Goal: Information Seeking & Learning: Check status

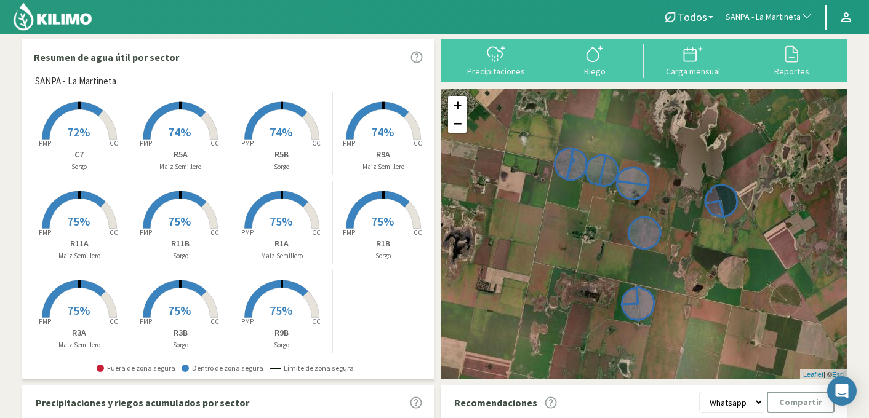
click at [779, 18] on span "SANPA - La Martineta" at bounding box center [763, 17] width 75 height 12
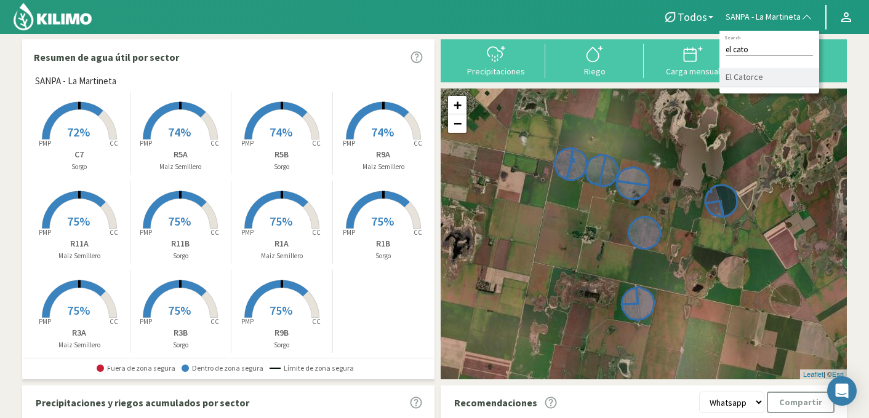
type input "el cato"
click at [761, 77] on li "El Catorce" at bounding box center [769, 77] width 100 height 19
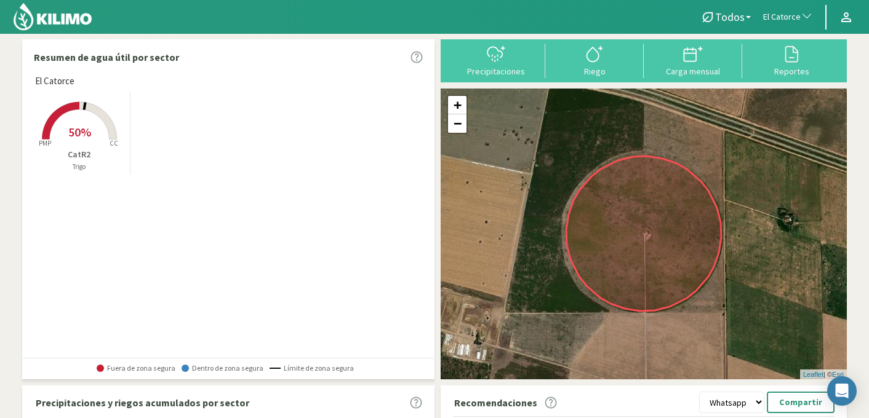
click at [68, 127] on span "50%" at bounding box center [79, 131] width 23 height 15
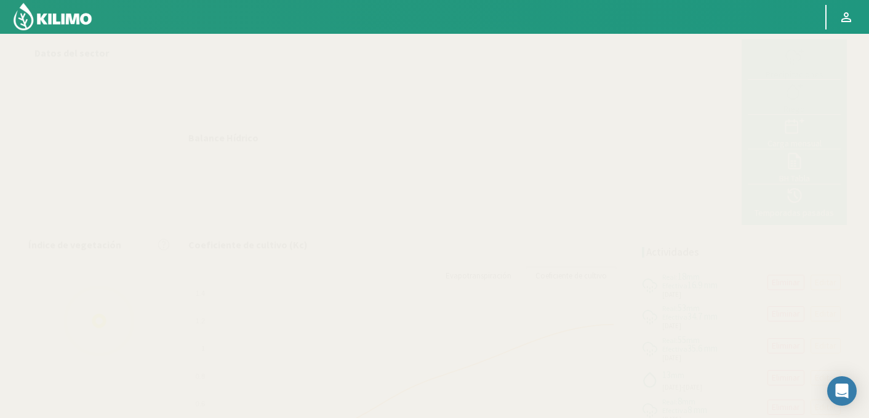
select select "66: Object"
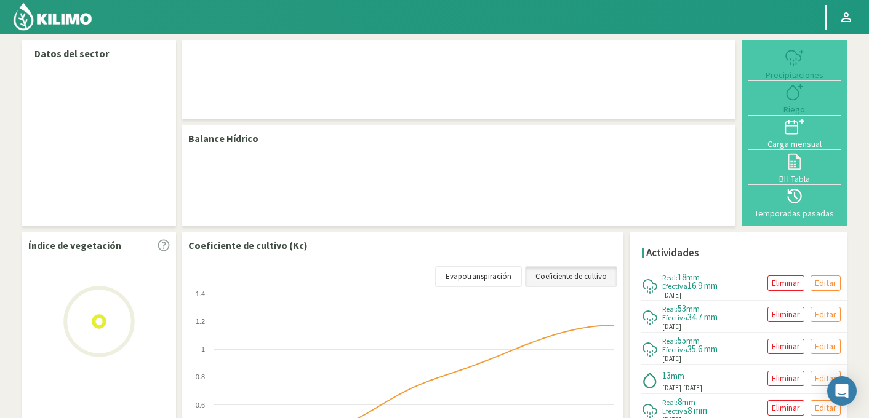
select select "66: Object"
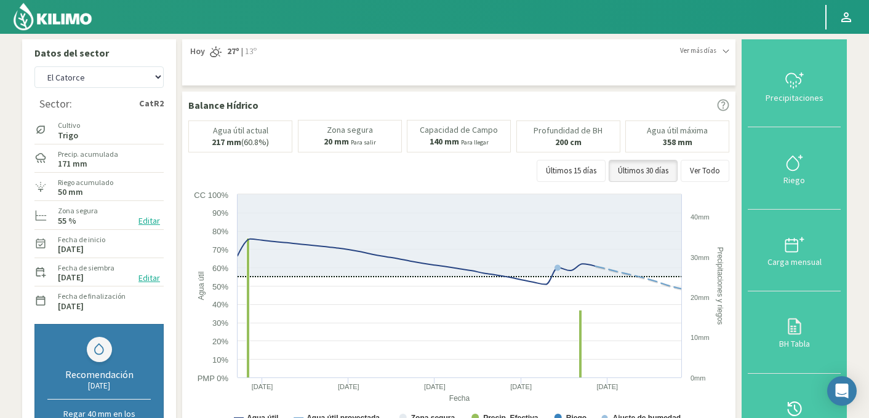
click at [486, 166] on div "Últimos 15 días Últimos 30 días Ver Todo" at bounding box center [458, 171] width 541 height 22
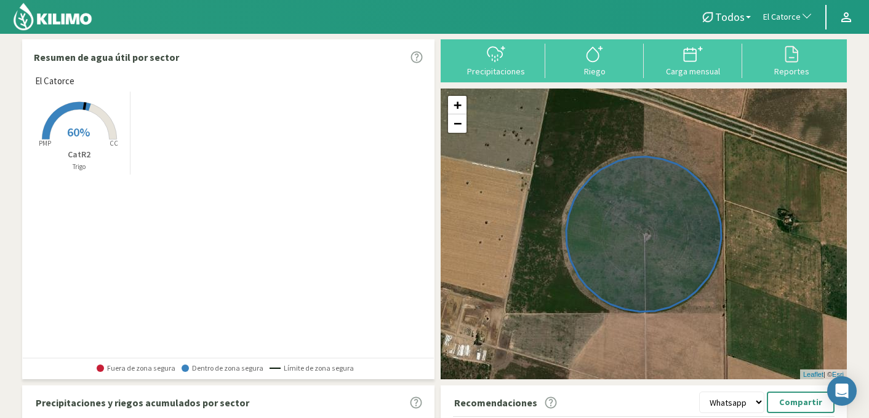
click at [788, 20] on span "El Catorce" at bounding box center [782, 17] width 38 height 12
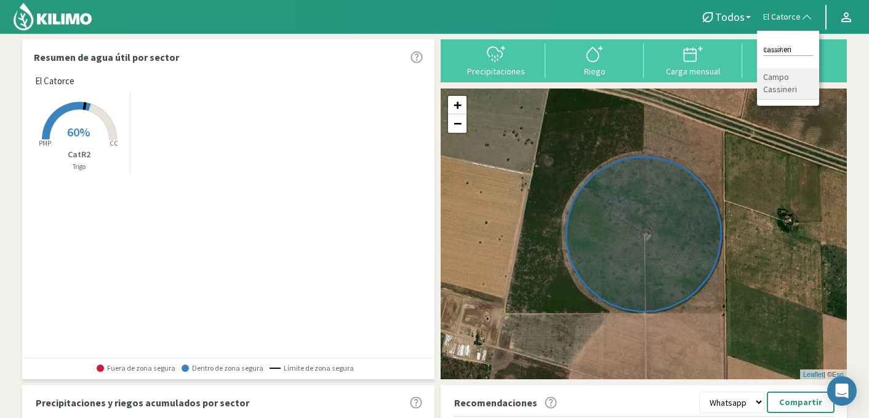
type input "cassineri"
click at [794, 79] on li "Campo Cassineri" at bounding box center [788, 83] width 62 height 31
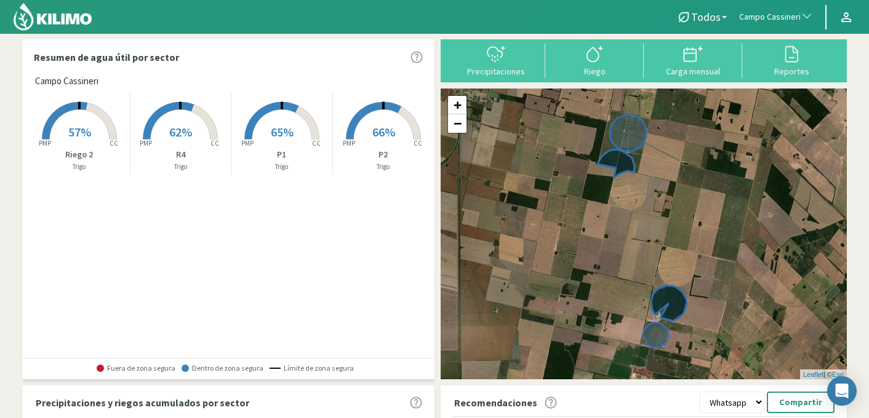
click at [284, 126] on span "65%" at bounding box center [282, 131] width 23 height 15
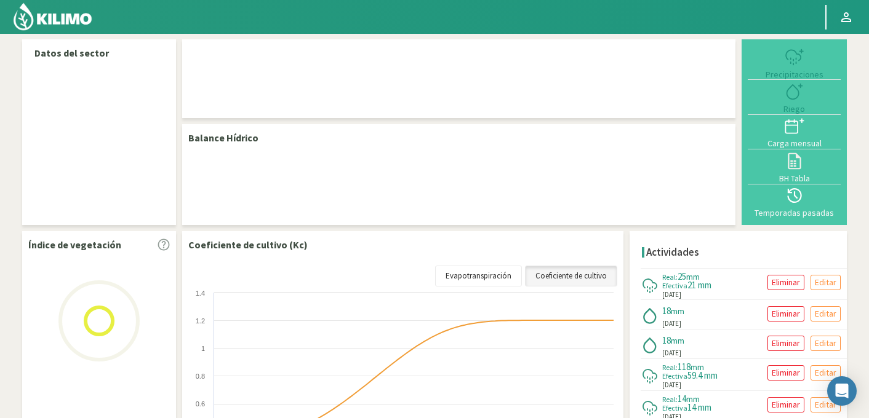
select select "30: Object"
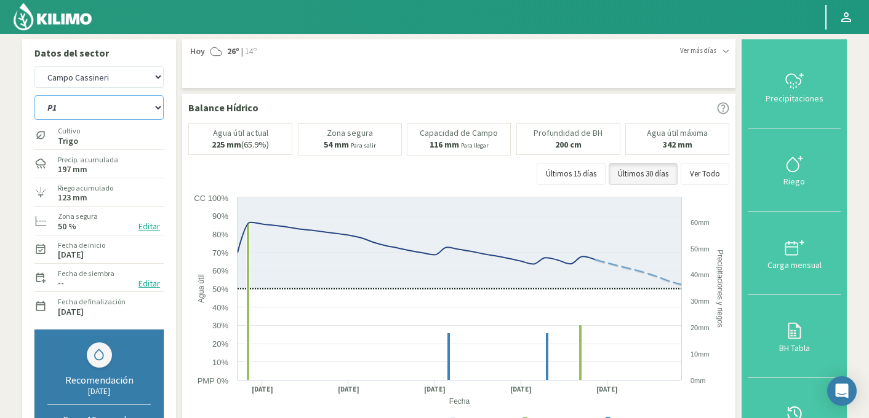
click at [121, 105] on select "P1 P2 R4 Riego 2" at bounding box center [98, 107] width 129 height 25
click at [34, 95] on select "P1 P2 R4 Riego 2" at bounding box center [98, 107] width 129 height 25
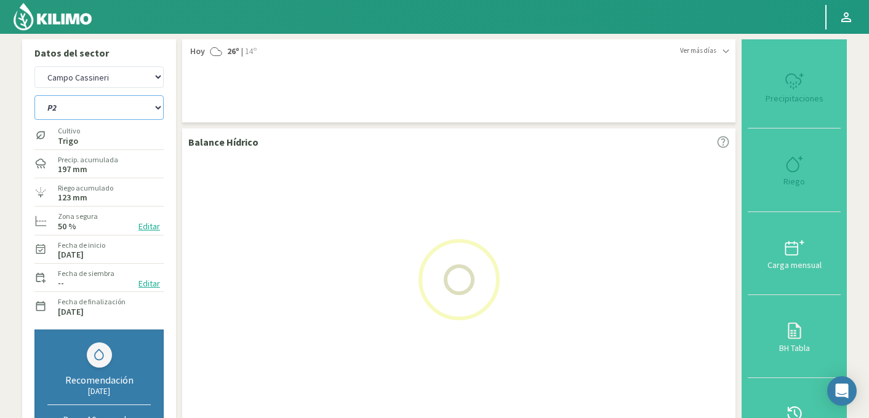
select select "0: Object"
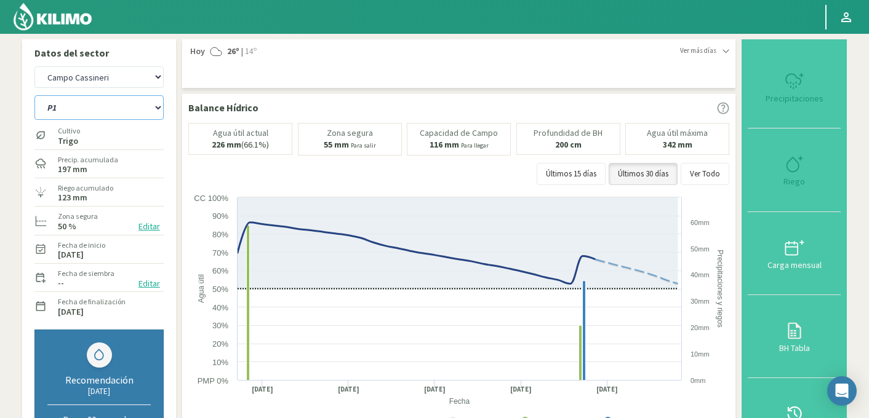
select select "311: Object"
click at [122, 100] on select "P1 P2 R4 Riego 2" at bounding box center [98, 107] width 129 height 25
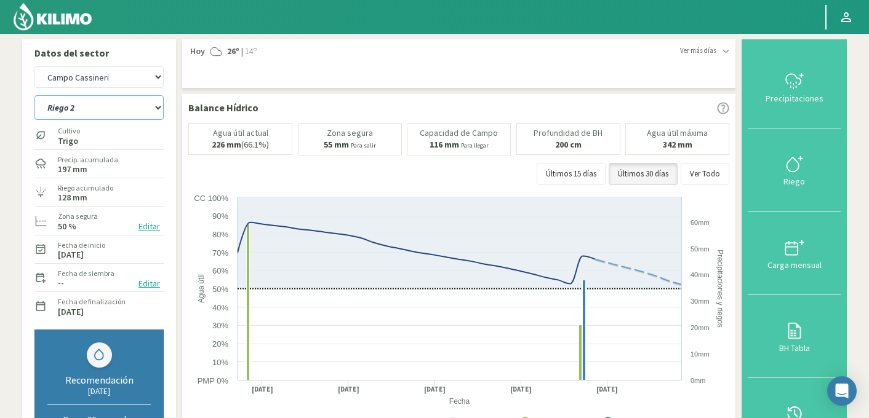
click at [34, 95] on select "P1 P2 R4 Riego 2" at bounding box center [98, 107] width 129 height 25
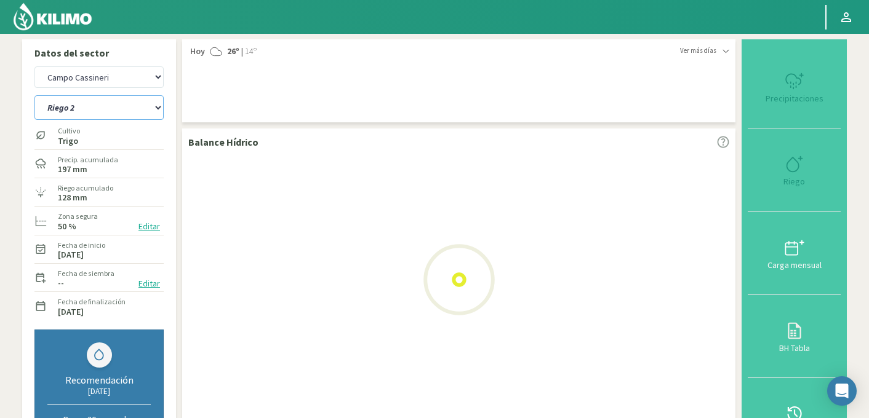
select select "5: Object"
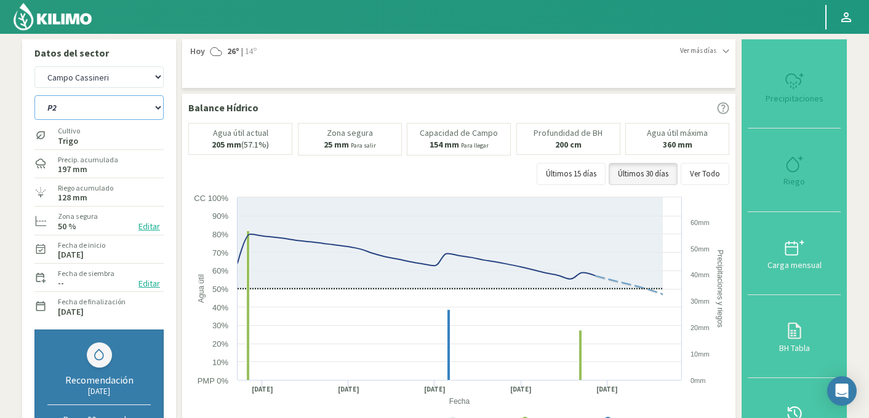
select select "592: Object"
click at [109, 110] on select "P1 P2 R4 Riego 2" at bounding box center [98, 107] width 129 height 25
click at [34, 95] on select "P1 P2 R4 Riego 2" at bounding box center [98, 107] width 129 height 25
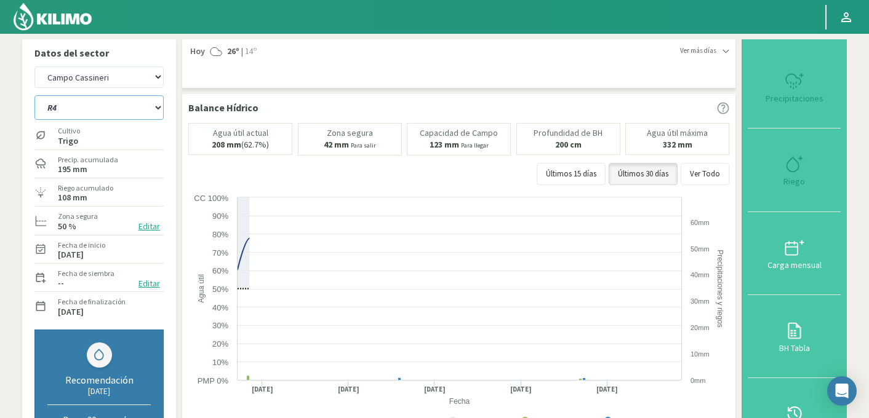
select select "11: Object"
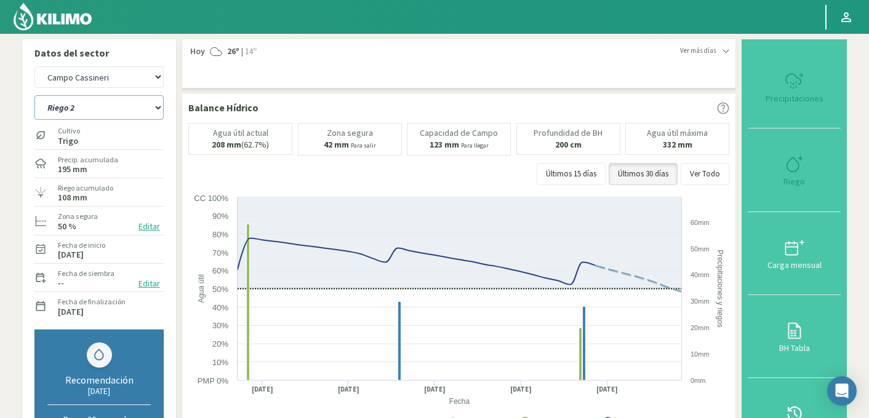
select select "873: Object"
select select "14: Object"
click at [138, 103] on select "P1 P2 R4 Riego 2" at bounding box center [98, 107] width 129 height 25
click at [34, 95] on select "P1 P2 R4 Riego 2" at bounding box center [98, 107] width 129 height 25
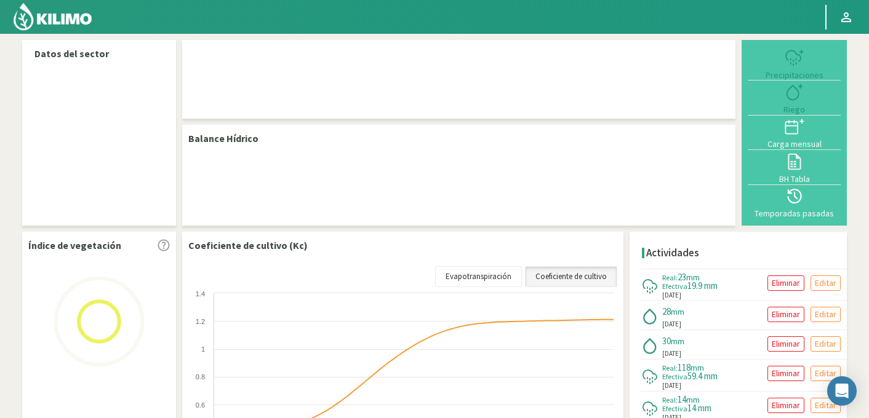
select select "30: Object"
select select "3: Object"
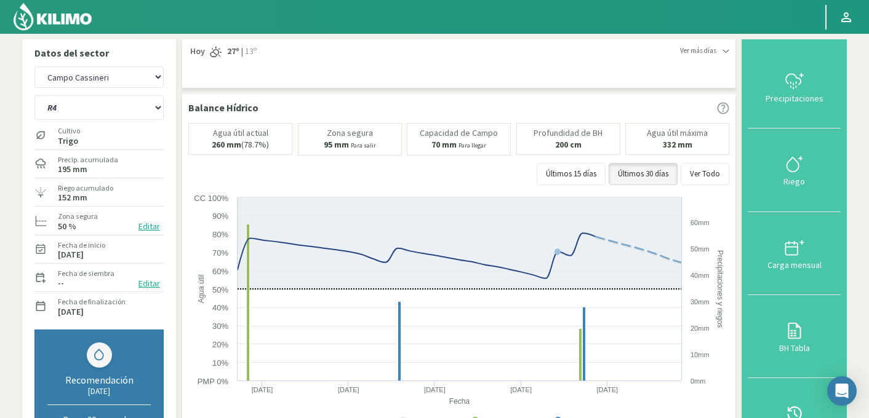
click at [504, 172] on div "Últimos 15 días Últimos 30 días Ver Todo" at bounding box center [458, 174] width 541 height 22
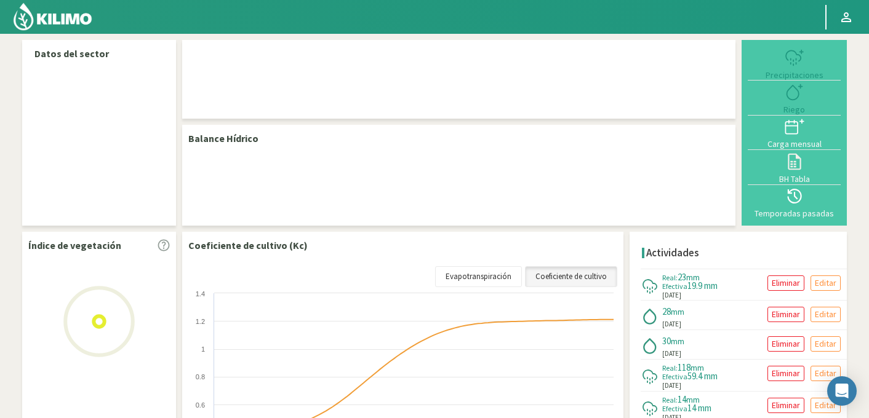
select select "30: Object"
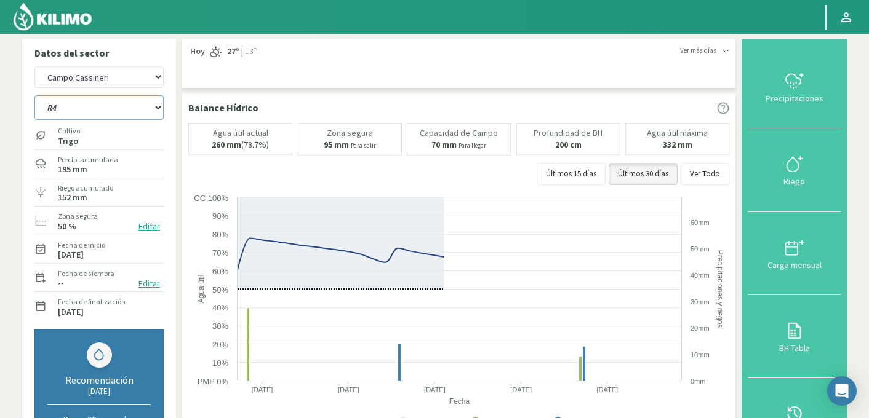
click at [98, 110] on select "P1 P2 P3 R4 Riego 1 Riego 2 Riego 3" at bounding box center [98, 107] width 129 height 25
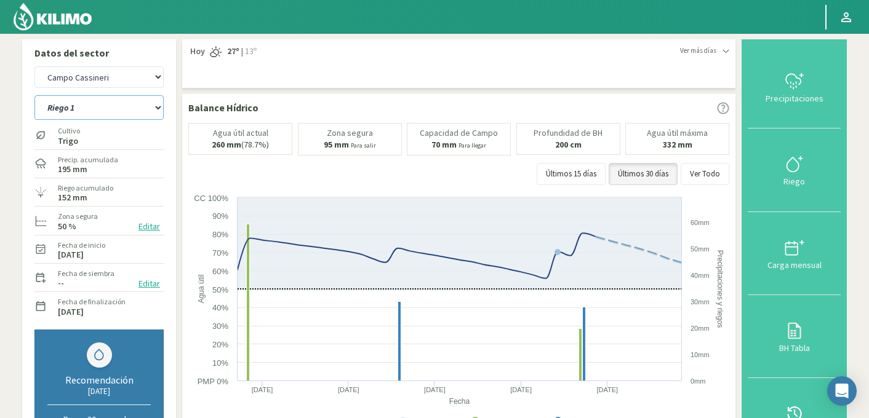
click at [34, 95] on select "P1 P2 P3 R4 Riego 1 Riego 2 Riego 3" at bounding box center [98, 107] width 129 height 25
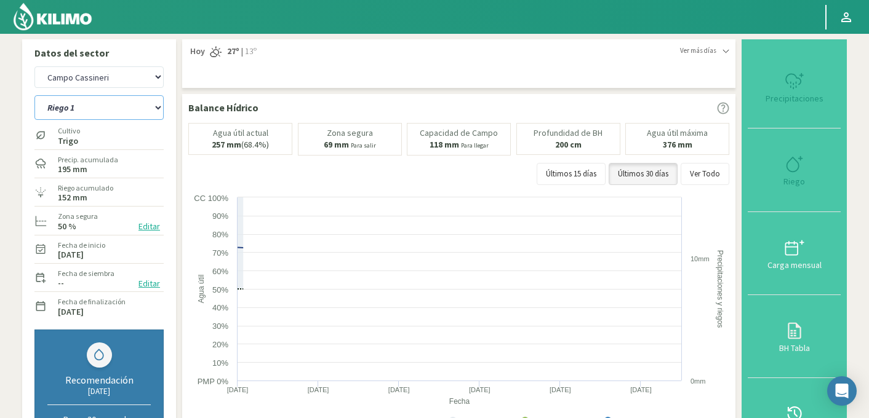
select select "3: Object"
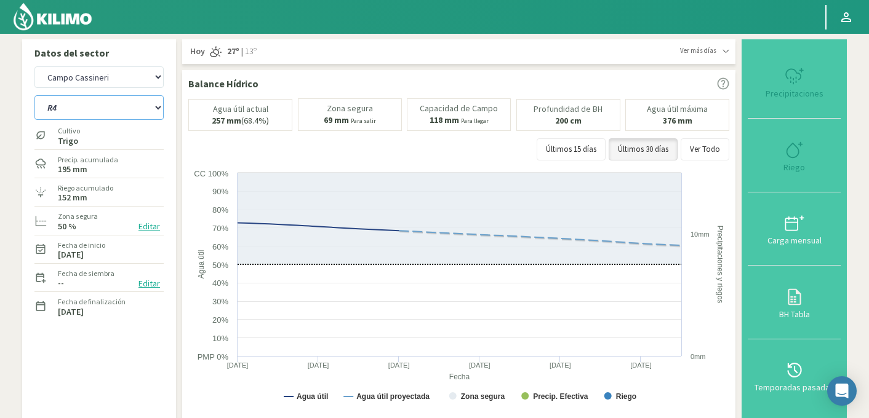
select select "311: Object"
click at [87, 109] on select "P1 P2 P3 R4 Riego 1 Riego 2 Riego 3" at bounding box center [98, 107] width 129 height 25
click at [34, 95] on select "P1 P2 P3 R4 Riego 1 Riego 2 Riego 3" at bounding box center [98, 107] width 129 height 25
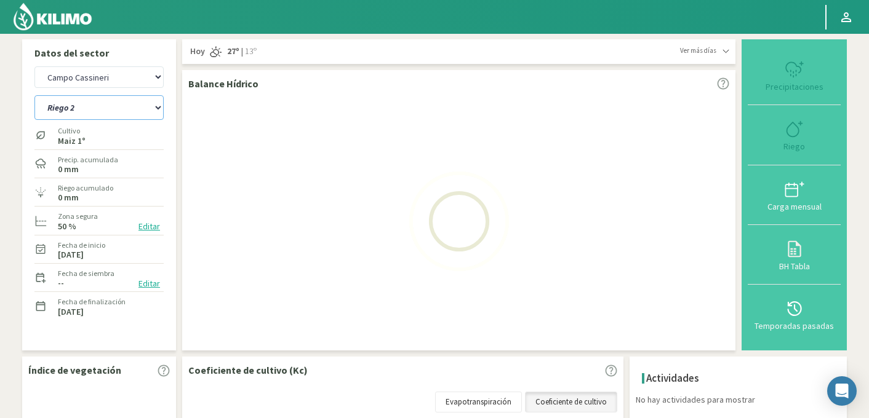
select select "11: Object"
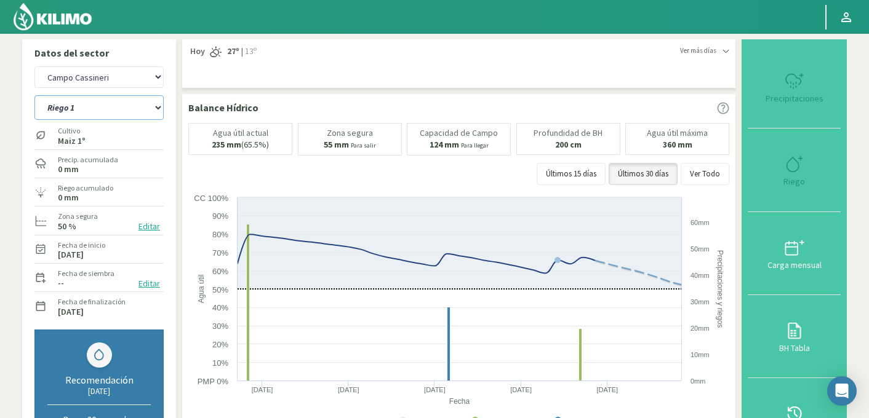
click at [86, 109] on select "P1 P2 P3 R4 Riego 1 Riego 2 Riego 3" at bounding box center [98, 107] width 129 height 25
select select "592: Object"
click at [34, 95] on select "P1 P2 P3 R4 Riego 1 Riego 2 Riego 3" at bounding box center [98, 107] width 129 height 25
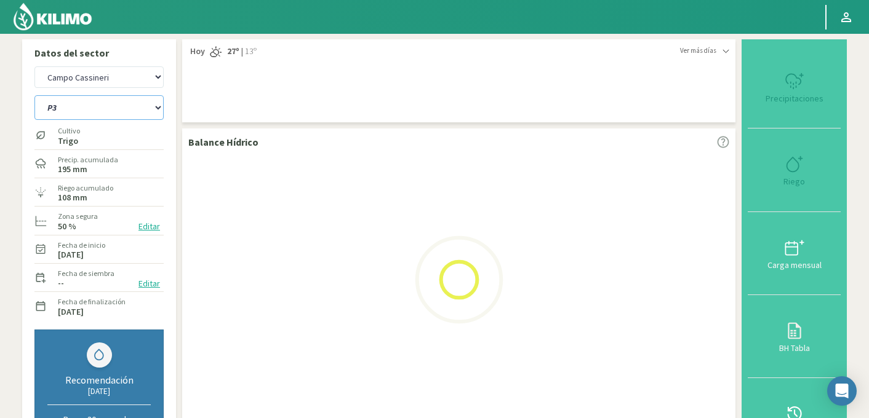
select select "19: Object"
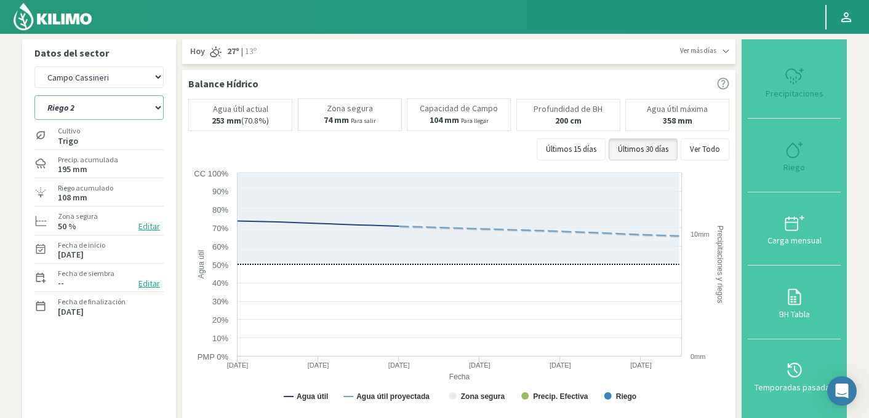
select select "873: Object"
select select "23: Object"
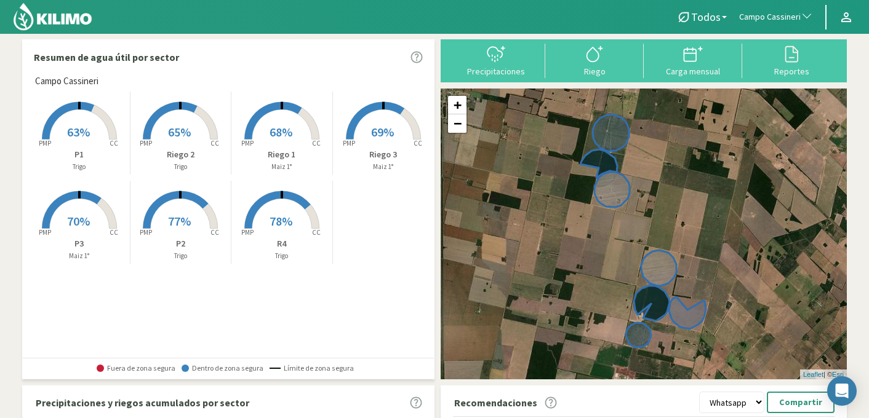
click at [788, 11] on span "Campo Cassineri" at bounding box center [770, 17] width 62 height 12
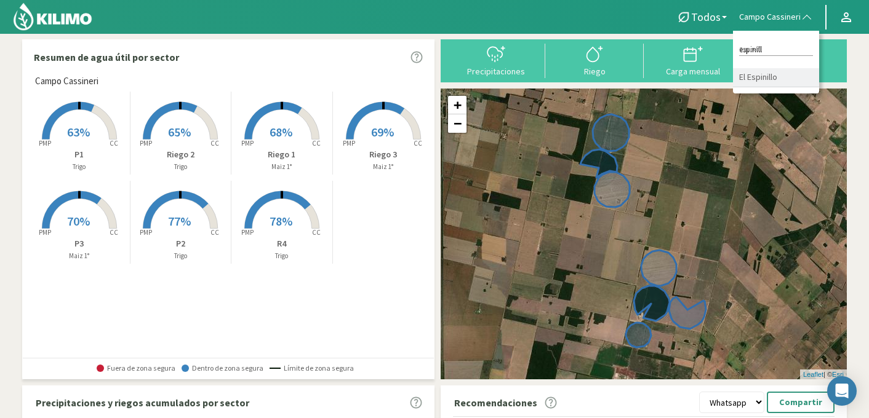
type input "espinill"
click at [781, 73] on li "El Espinillo" at bounding box center [776, 77] width 86 height 19
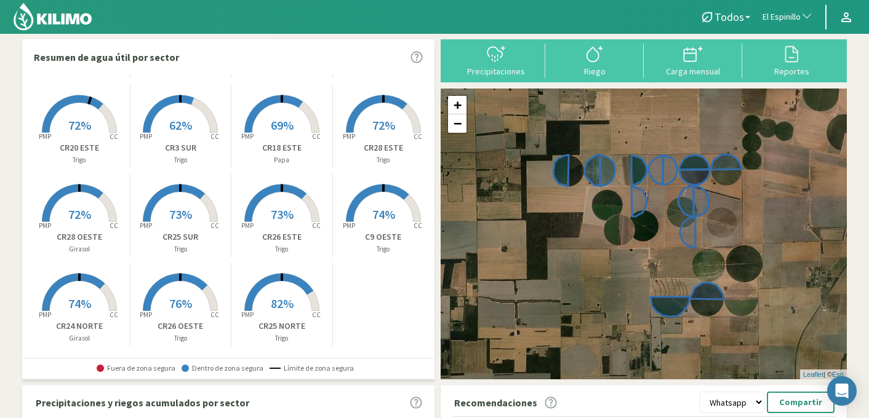
scroll to position [100, 0]
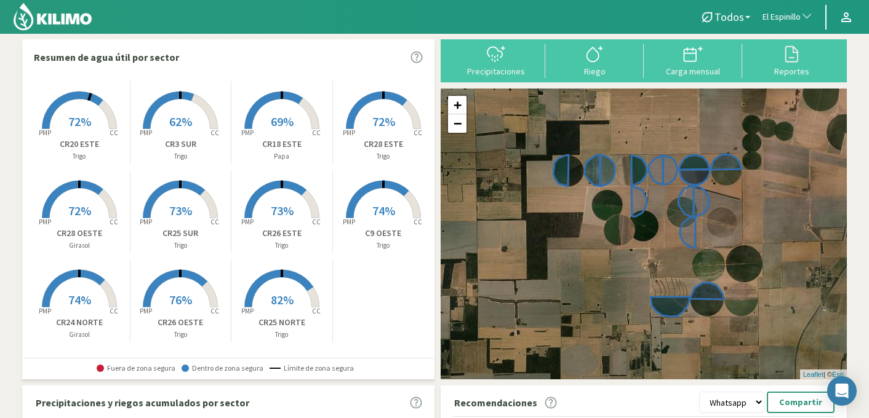
click at [174, 299] on span "76%" at bounding box center [180, 299] width 23 height 15
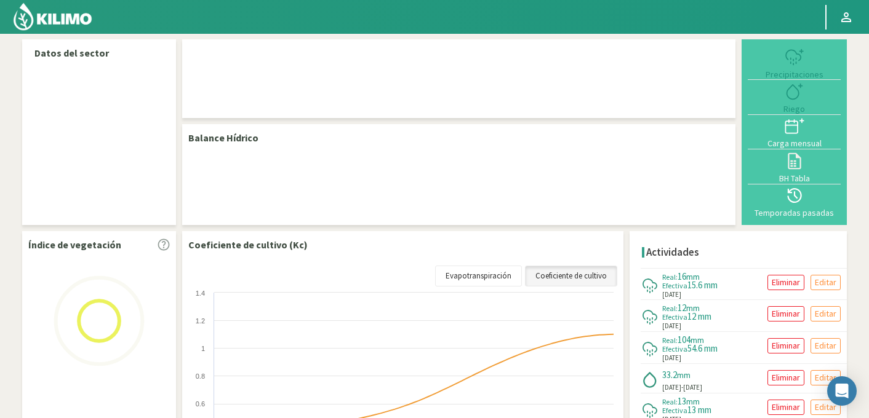
select select "72: Object"
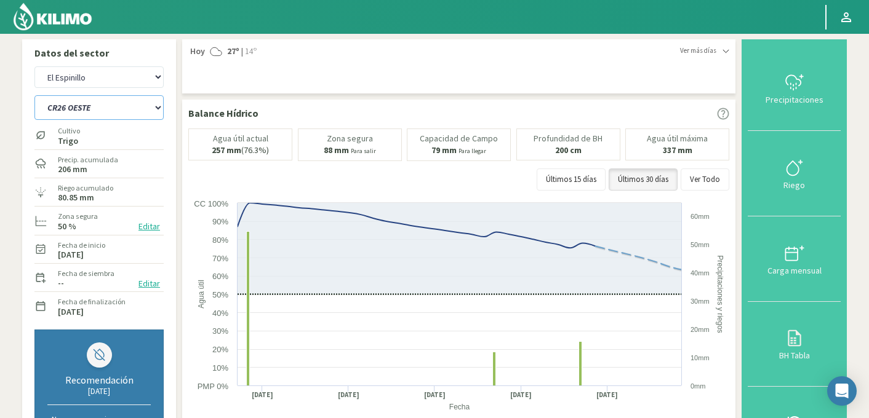
click at [117, 106] on select "C9 OESTE CR18 ESTE CR18 OESTE CR20 ESTE CR24 NORTE CR25 NORTE CR25 SUR CR26 EST…" at bounding box center [98, 107] width 129 height 25
click at [34, 95] on select "C9 OESTE CR18 ESTE CR18 OESTE CR20 ESTE CR24 NORTE CR25 NORTE CR25 SUR CR26 EST…" at bounding box center [98, 107] width 129 height 25
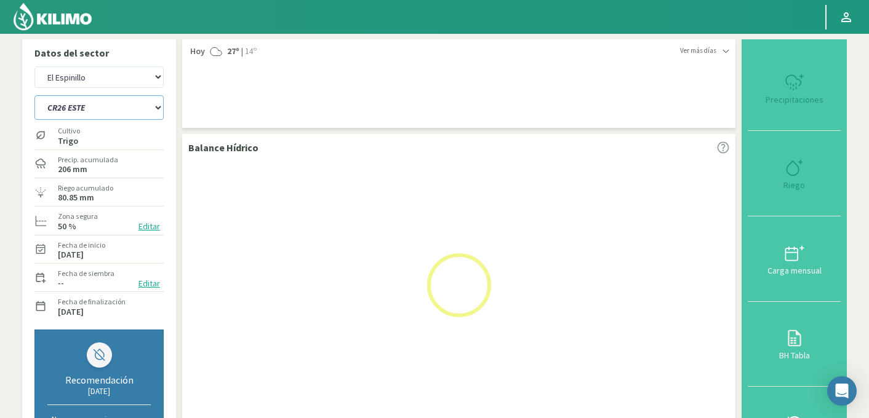
select select "8: Object"
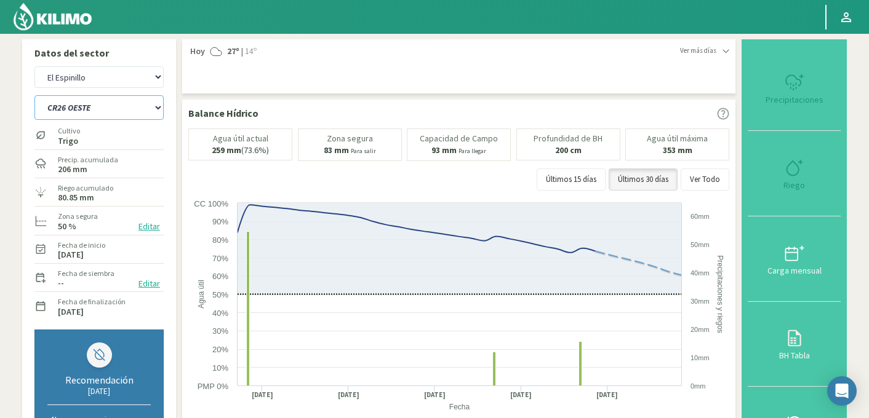
select select "353: Object"
click at [81, 117] on select "C9 OESTE CR18 ESTE CR18 OESTE CR20 ESTE CR24 NORTE CR25 NORTE CR25 SUR CR26 EST…" at bounding box center [98, 107] width 129 height 25
click at [34, 95] on select "C9 OESTE CR18 ESTE CR18 OESTE CR20 ESTE CR24 NORTE CR25 NORTE CR25 SUR CR26 EST…" at bounding box center [98, 107] width 129 height 25
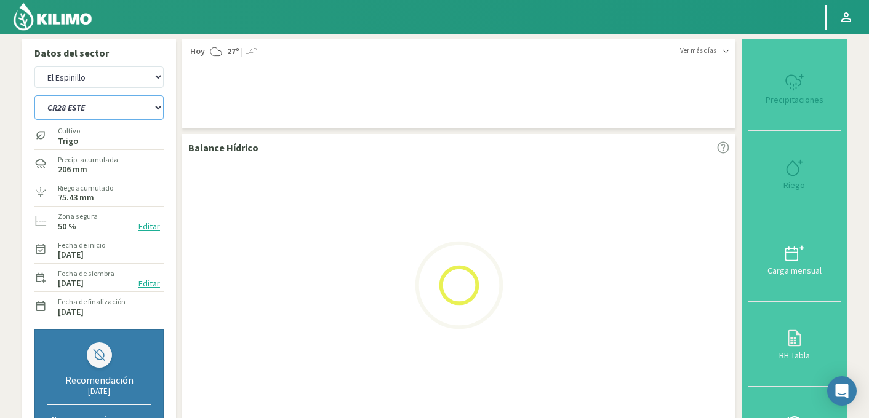
select select "22: Object"
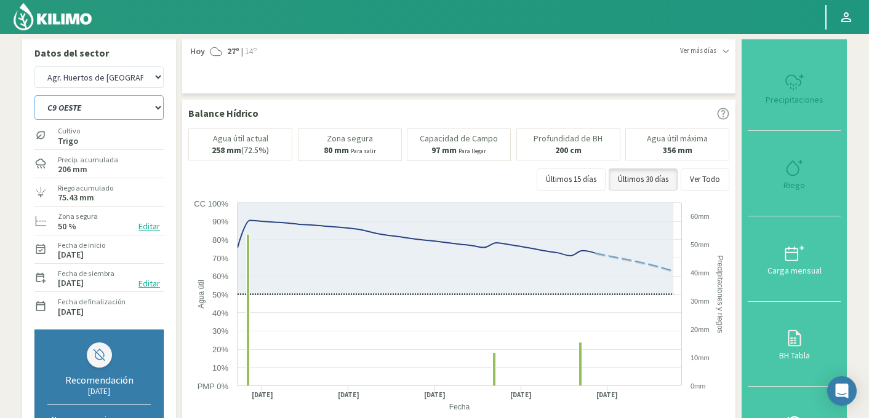
select select "634: Object"
click at [122, 115] on select "C9 OESTE CR18 ESTE CR18 OESTE CR20 ESTE CR24 NORTE CR25 NORTE CR25 SUR CR26 EST…" at bounding box center [98, 107] width 129 height 25
click at [34, 95] on select "C9 OESTE CR18 ESTE CR18 OESTE CR20 ESTE CR24 NORTE CR25 NORTE CR25 SUR CR26 EST…" at bounding box center [98, 107] width 129 height 25
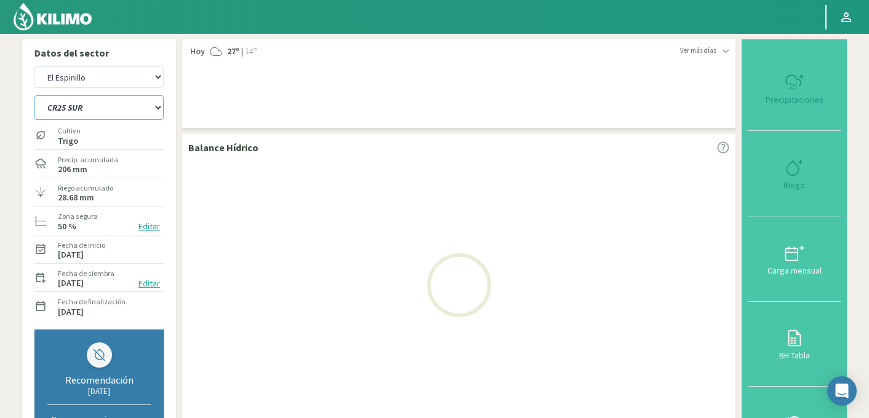
select select "40: Object"
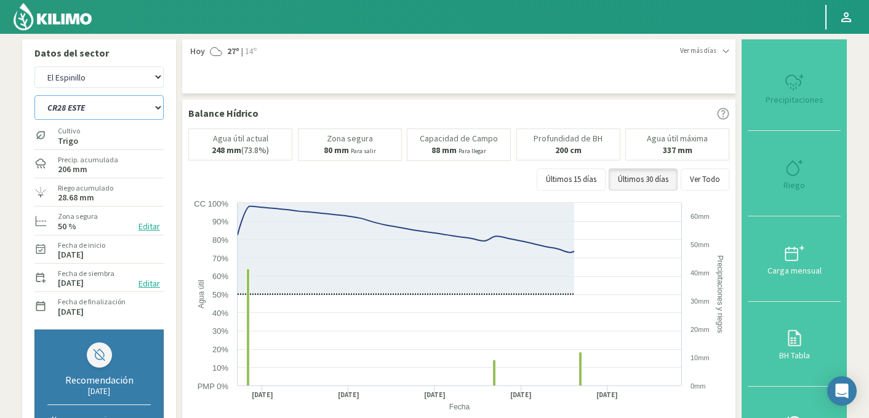
select select "915: Object"
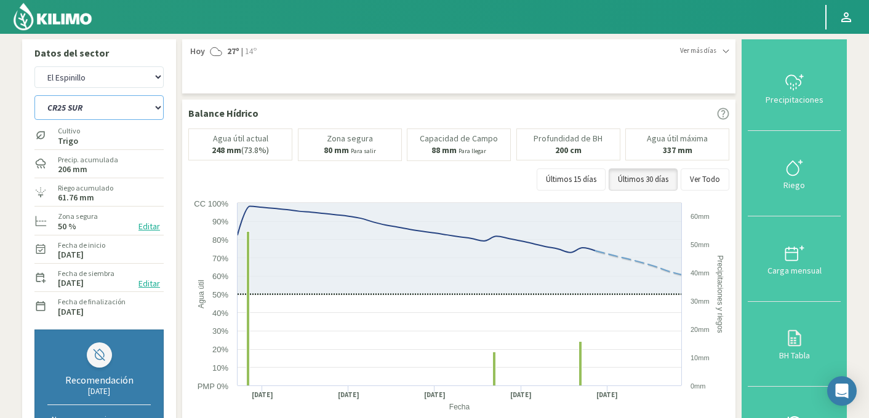
click at [100, 107] on select "C9 OESTE CR18 ESTE CR18 OESTE CR20 ESTE CR24 NORTE CR25 NORTE CR25 SUR CR26 EST…" at bounding box center [98, 107] width 129 height 25
click at [34, 95] on select "C9 OESTE CR18 ESTE CR18 OESTE CR20 ESTE CR24 NORTE CR25 NORTE CR25 SUR CR26 EST…" at bounding box center [98, 107] width 129 height 25
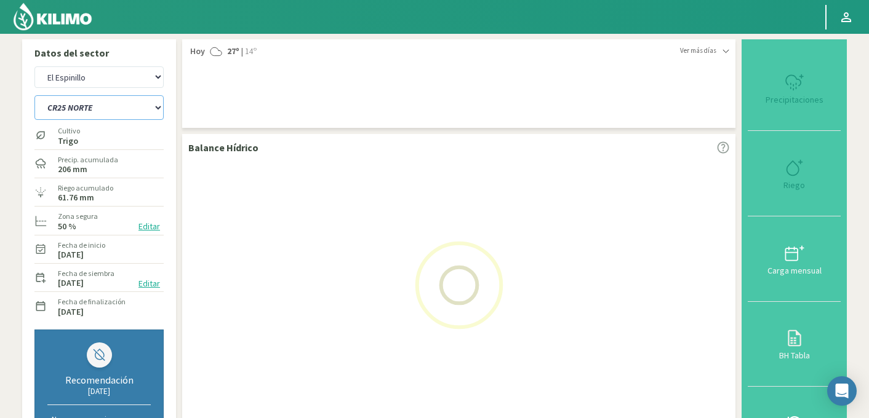
select select "51: Object"
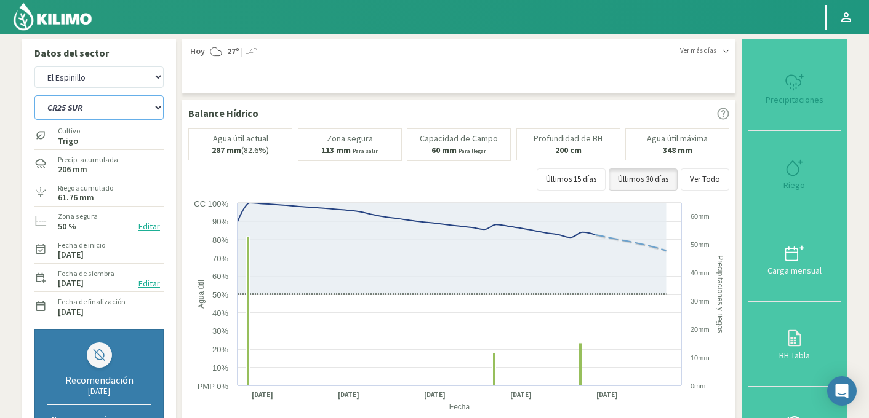
select select "1196: Object"
click at [101, 110] on select "C9 OESTE CR18 ESTE CR18 OESTE CR20 ESTE CR24 NORTE CR25 NORTE CR25 SUR CR26 EST…" at bounding box center [98, 107] width 129 height 25
click at [34, 95] on select "C9 OESTE CR18 ESTE CR18 OESTE CR20 ESTE CR24 NORTE CR25 NORTE CR25 SUR CR26 EST…" at bounding box center [98, 107] width 129 height 25
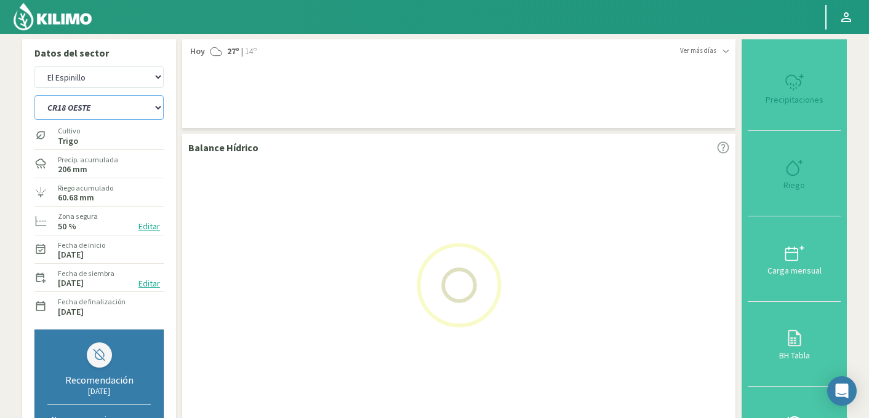
select select "65: Object"
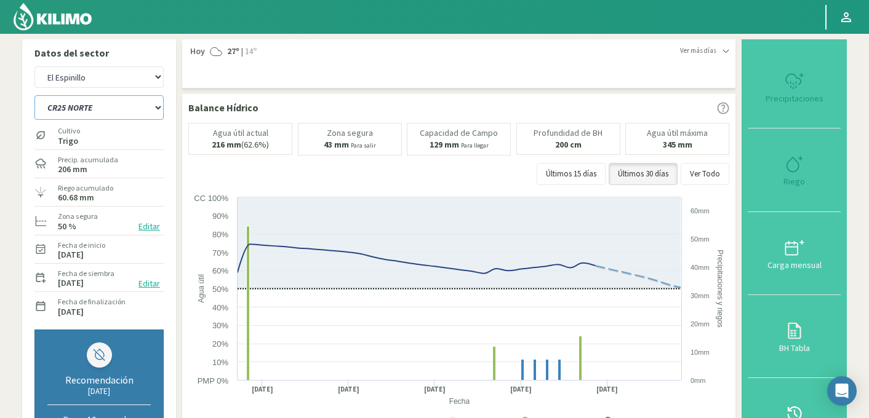
select select "1477: Object"
click at [105, 117] on select "C9 OESTE CR18 ESTE CR18 OESTE CR20 ESTE CR24 NORTE CR25 NORTE CR25 SUR CR26 EST…" at bounding box center [98, 107] width 129 height 25
click at [34, 95] on select "C9 OESTE CR18 ESTE CR18 OESTE CR20 ESTE CR24 NORTE CR25 NORTE CR25 SUR CR26 EST…" at bounding box center [98, 107] width 129 height 25
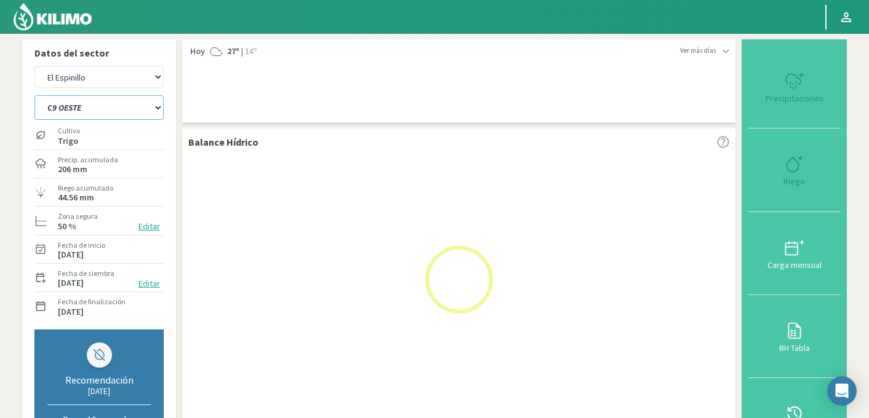
select select "77: Object"
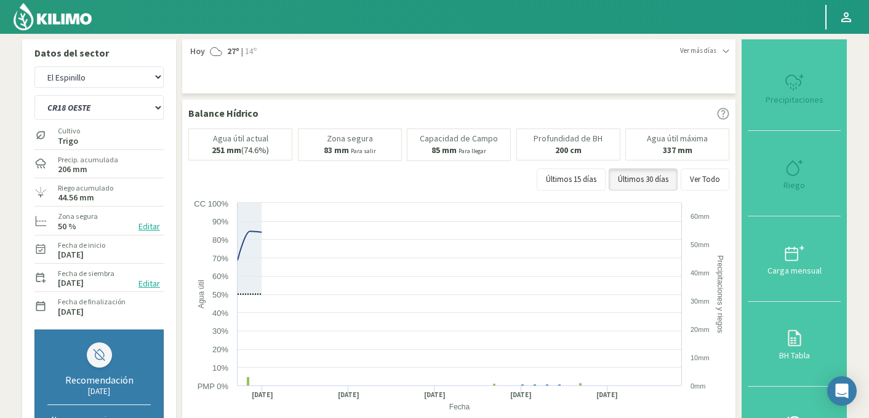
select select "1758: Object"
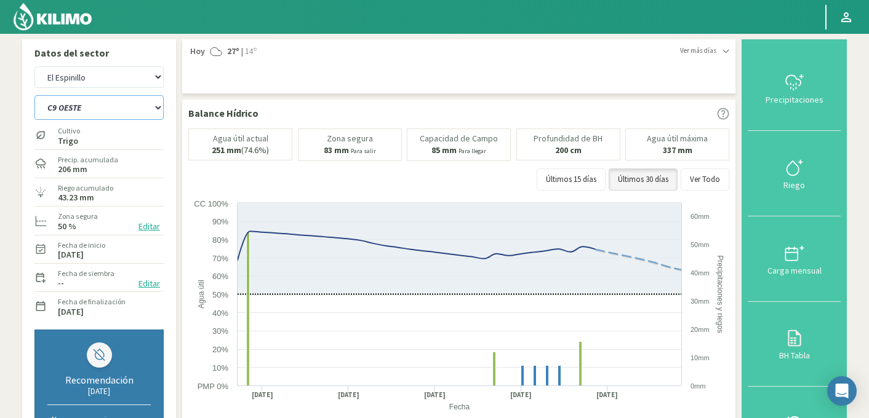
click at [102, 111] on select "C9 OESTE CR18 ESTE CR18 OESTE CR20 ESTE CR24 NORTE CR25 NORTE CR25 SUR CR26 EST…" at bounding box center [98, 107] width 129 height 25
click at [34, 95] on select "C9 OESTE CR18 ESTE CR18 OESTE CR20 ESTE CR24 NORTE CR25 NORTE CR25 SUR CR26 EST…" at bounding box center [98, 107] width 129 height 25
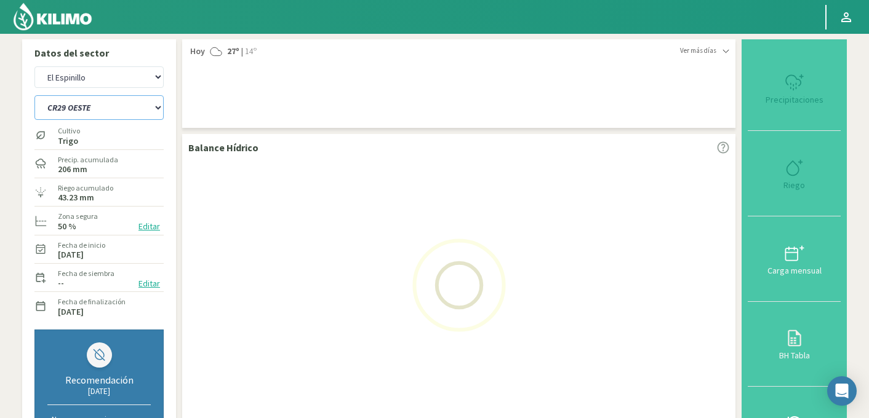
select select "90: Object"
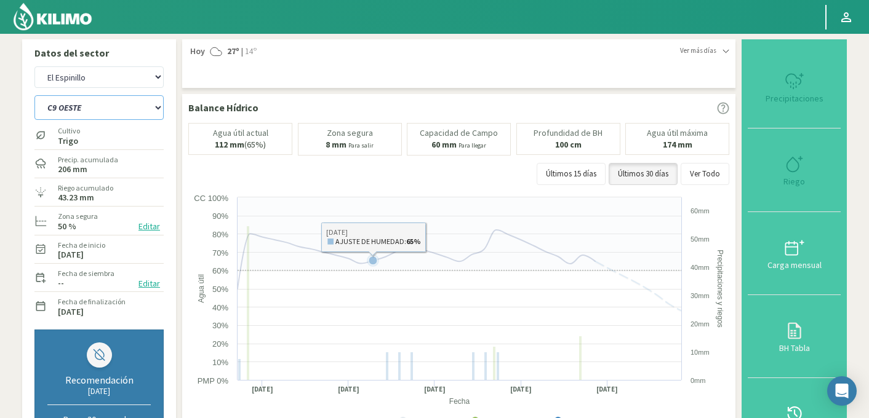
select select "2039: Object"
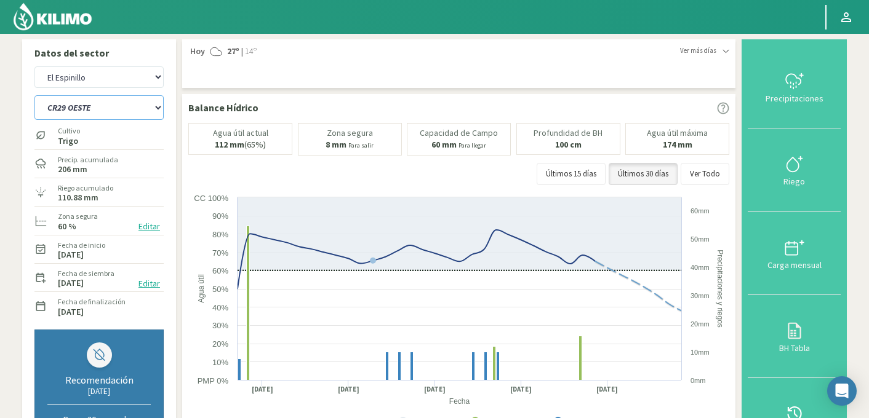
click at [111, 110] on select "C9 OESTE CR18 ESTE CR18 OESTE CR20 ESTE CR24 NORTE CR25 NORTE CR25 SUR CR26 EST…" at bounding box center [98, 107] width 129 height 25
click at [34, 95] on select "C9 OESTE CR18 ESTE CR18 OESTE CR20 ESTE CR24 NORTE CR25 NORTE CR25 SUR CR26 EST…" at bounding box center [98, 107] width 129 height 25
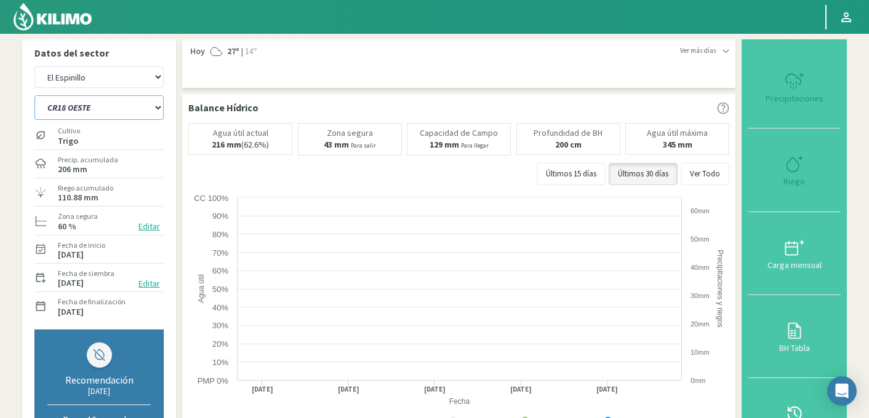
select select "117: Object"
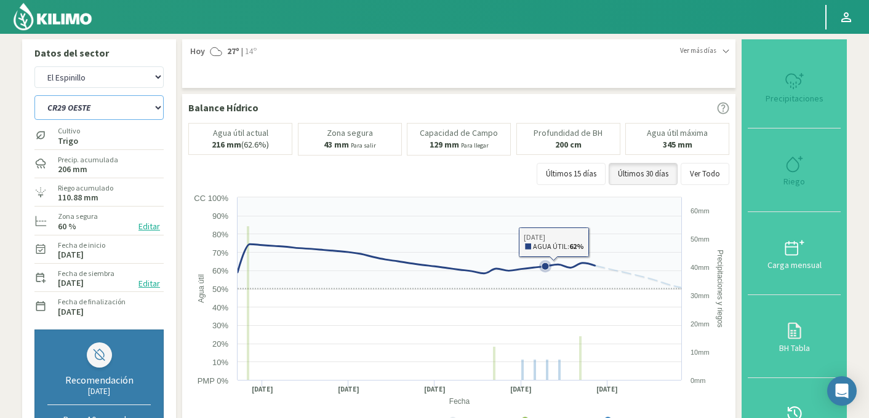
select select "2320: Object"
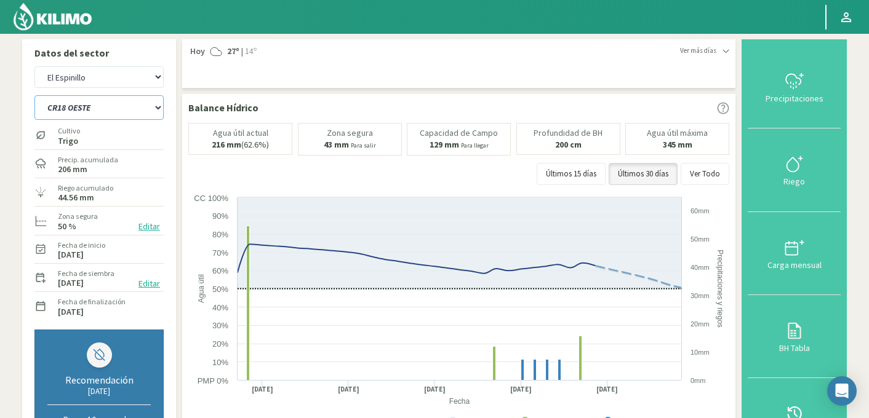
click at [112, 106] on select "C9 OESTE CR18 ESTE CR18 OESTE CR20 ESTE CR24 NORTE CR25 NORTE CR25 SUR CR26 EST…" at bounding box center [98, 107] width 129 height 25
click at [34, 95] on select "C9 OESTE CR18 ESTE CR18 OESTE CR20 ESTE CR24 NORTE CR25 NORTE CR25 SUR CR26 EST…" at bounding box center [98, 107] width 129 height 25
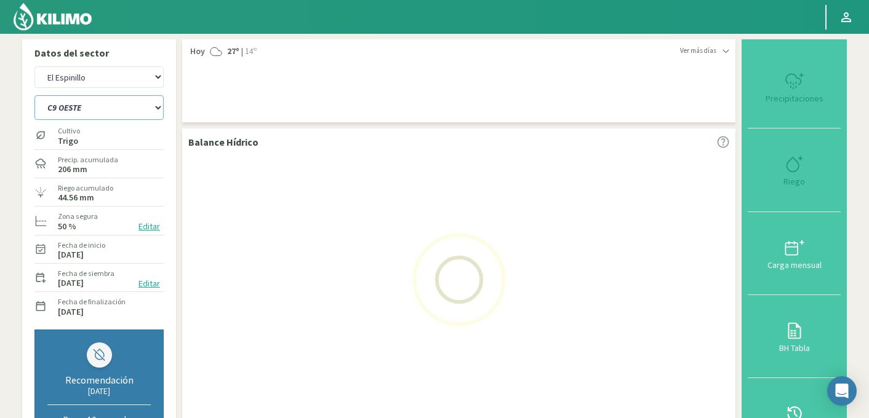
select select "122: Object"
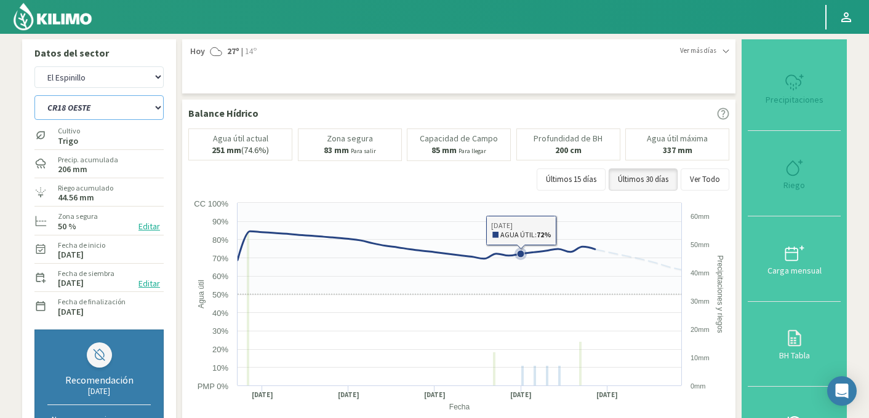
select select "2601: Object"
select select "135: Object"
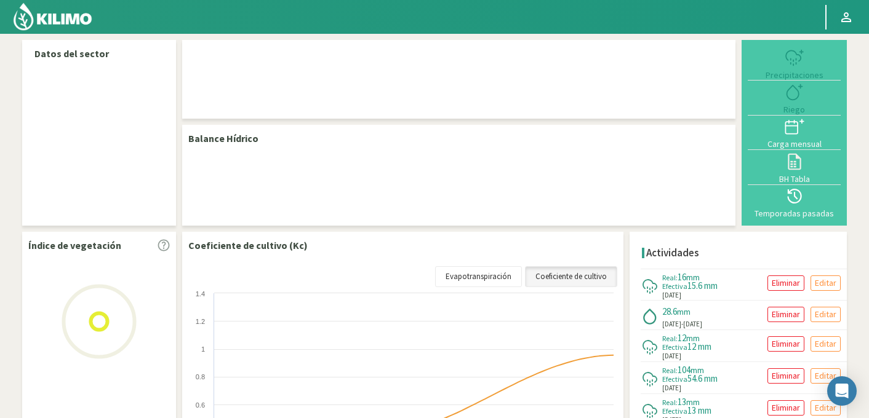
select select "72: Object"
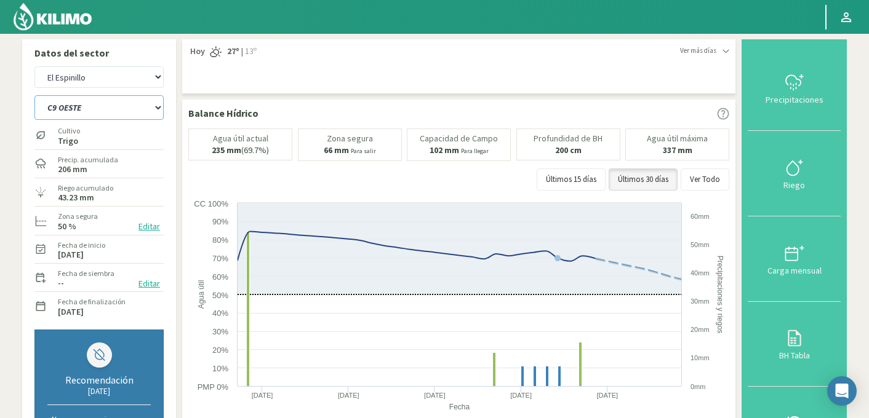
click at [114, 111] on select "C9 OESTE CR18 ESTE CR18 OESTE CR20 ESTE CR24 NORTE CR25 NORTE CR25 SUR CR26 EST…" at bounding box center [98, 107] width 129 height 25
click at [34, 95] on select "C9 OESTE CR18 ESTE CR18 OESTE CR20 ESTE CR24 NORTE CR25 NORTE CR25 SUR CR26 EST…" at bounding box center [98, 107] width 129 height 25
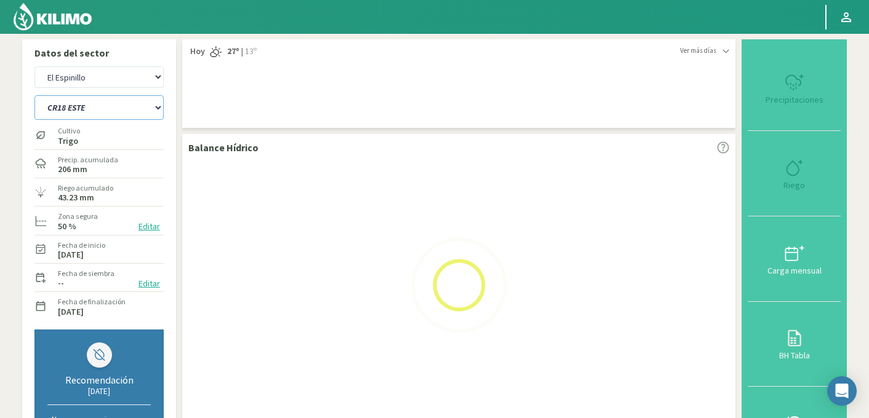
select select "0: Object"
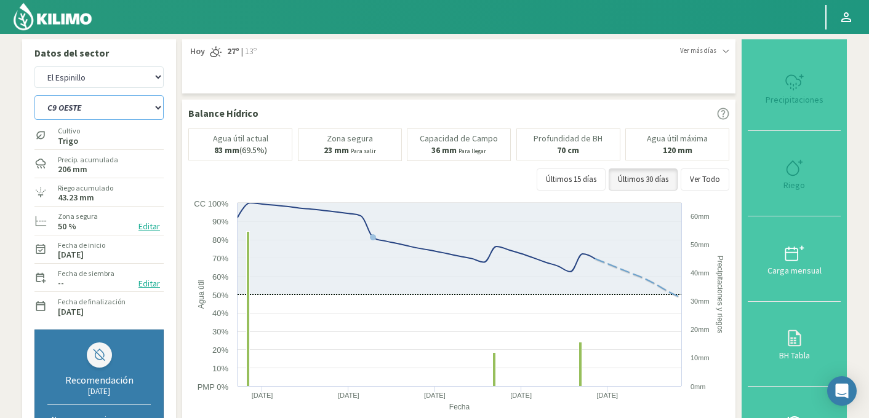
select select "353: Object"
click at [103, 111] on select "C9 OESTE CR18 ESTE CR18 OESTE CR20 ESTE CR24 NORTE CR25 NORTE CR25 SUR CR26 EST…" at bounding box center [98, 107] width 129 height 25
click at [34, 95] on select "C9 OESTE CR18 ESTE CR18 OESTE CR20 ESTE CR24 NORTE CR25 NORTE CR25 SUR CR26 EST…" at bounding box center [98, 107] width 129 height 25
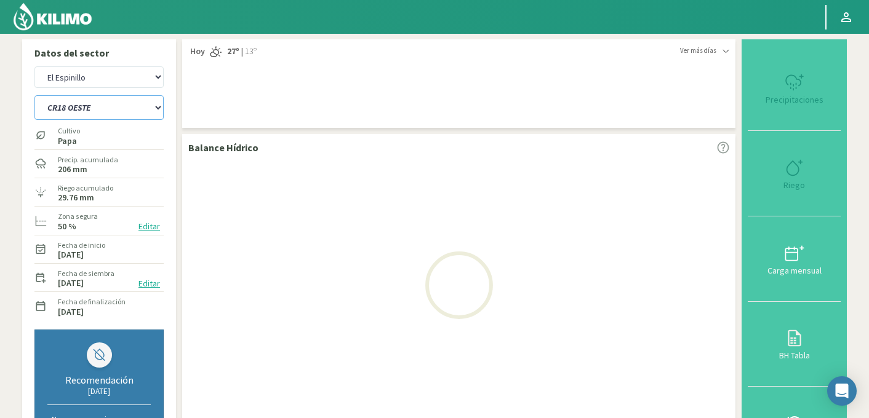
select select "16: Object"
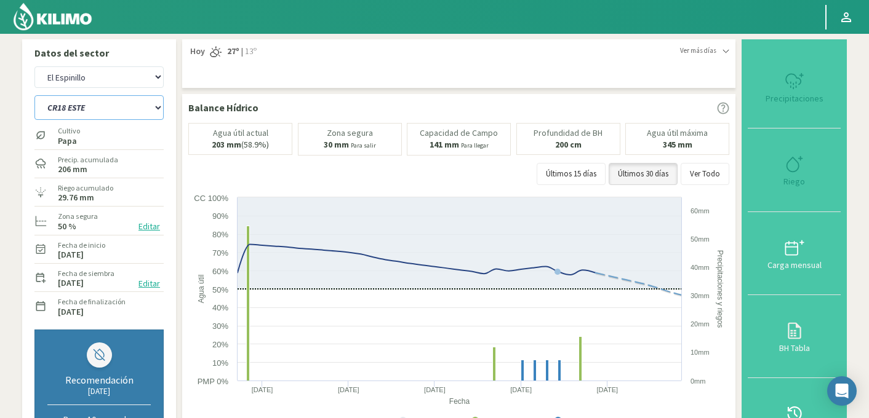
select select "634: Object"
click at [94, 108] on select "C9 OESTE CR18 ESTE CR18 OESTE CR20 ESTE CR24 NORTE CR25 NORTE CR25 SUR CR26 EST…" at bounding box center [98, 107] width 129 height 25
click at [34, 95] on select "C9 OESTE CR18 ESTE CR18 OESTE CR20 ESTE CR24 NORTE CR25 NORTE CR25 SUR CR26 EST…" at bounding box center [98, 107] width 129 height 25
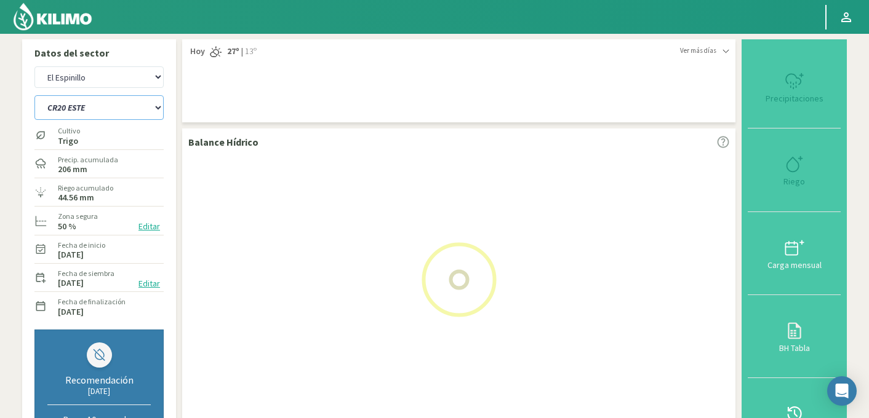
select select "32: Object"
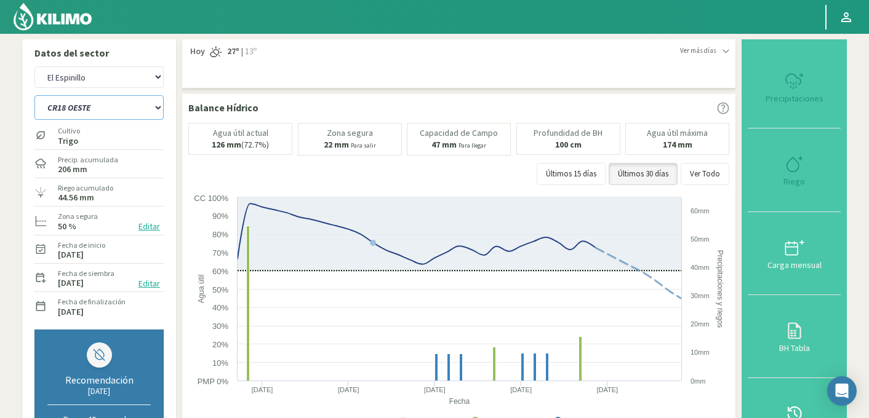
click at [95, 112] on select "C9 OESTE CR18 ESTE CR18 OESTE CR20 ESTE CR24 NORTE CR25 NORTE CR25 SUR CR26 EST…" at bounding box center [98, 107] width 129 height 25
select select "915: Object"
click at [34, 95] on select "C9 OESTE CR18 ESTE CR18 OESTE CR20 ESTE CR24 NORTE CR25 NORTE CR25 SUR CR26 EST…" at bounding box center [98, 107] width 129 height 25
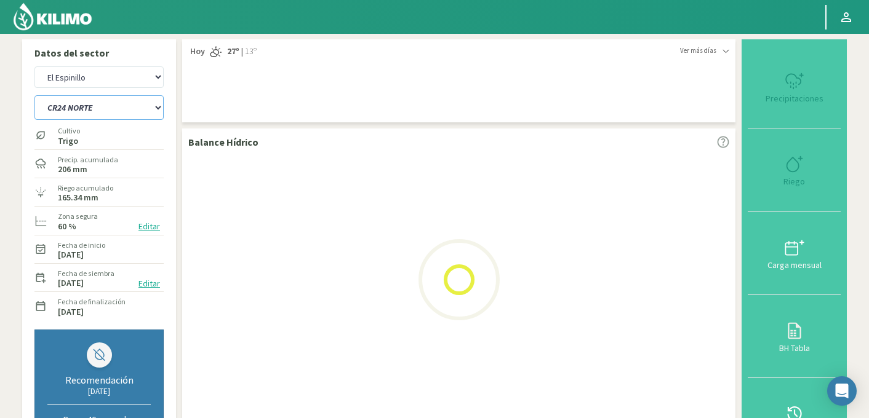
select select "48: Object"
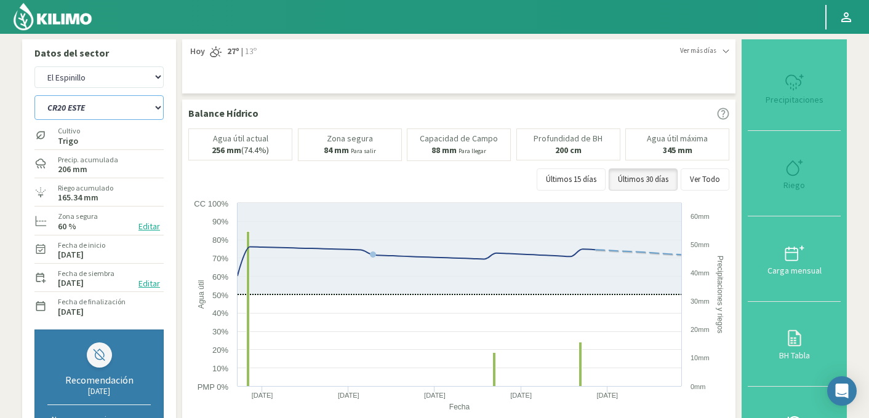
select select "1196: Object"
click at [100, 110] on select "C9 OESTE CR18 ESTE CR18 OESTE CR20 ESTE CR24 NORTE CR25 NORTE CR25 SUR CR26 EST…" at bounding box center [98, 107] width 129 height 25
click at [34, 95] on select "C9 OESTE CR18 ESTE CR18 OESTE CR20 ESTE CR24 NORTE CR25 NORTE CR25 SUR CR26 EST…" at bounding box center [98, 107] width 129 height 25
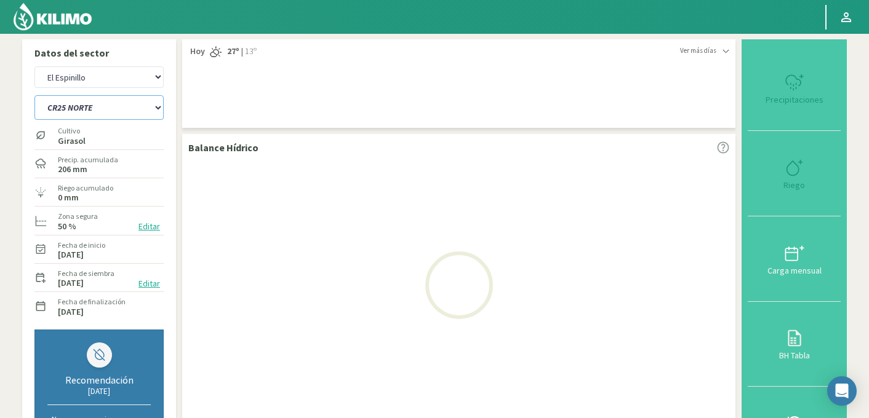
select select "64: Object"
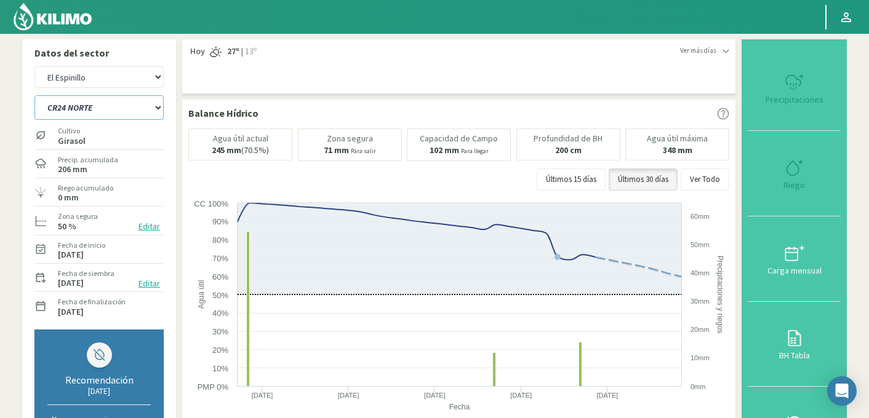
select select "1477: Object"
click at [98, 106] on select "C9 OESTE CR18 ESTE CR18 OESTE CR20 ESTE CR24 NORTE CR25 NORTE CR25 SUR CR26 EST…" at bounding box center [98, 107] width 129 height 25
click at [34, 95] on select "C9 OESTE CR18 ESTE CR18 OESTE CR20 ESTE CR24 NORTE CR25 NORTE CR25 SUR CR26 EST…" at bounding box center [98, 107] width 129 height 25
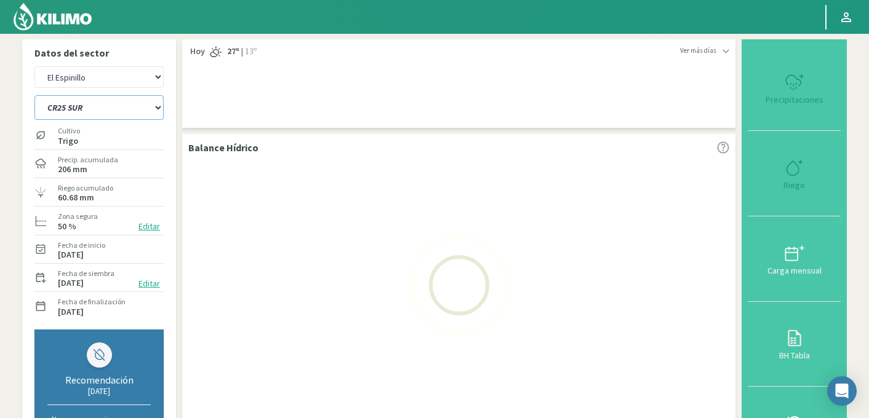
select select "80: Object"
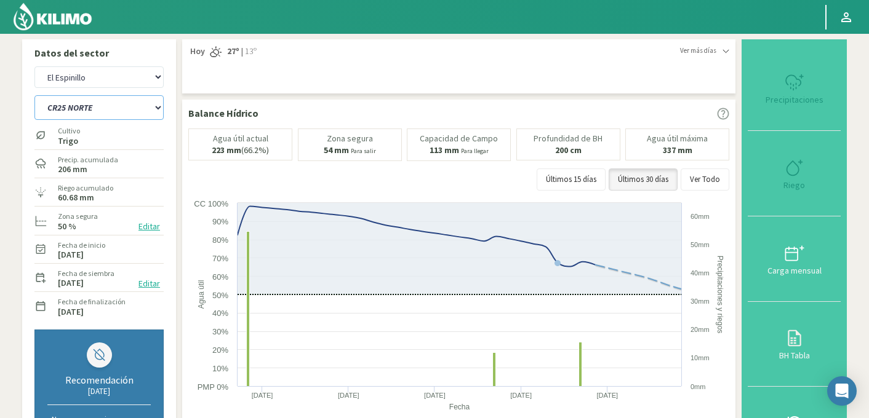
select select "1758: Object"
click at [93, 112] on select "C9 OESTE CR18 ESTE CR18 OESTE CR20 ESTE CR24 NORTE CR25 NORTE CR25 SUR CR26 EST…" at bounding box center [98, 107] width 129 height 25
click at [34, 95] on select "C9 OESTE CR18 ESTE CR18 OESTE CR20 ESTE CR24 NORTE CR25 NORTE CR25 SUR CR26 EST…" at bounding box center [98, 107] width 129 height 25
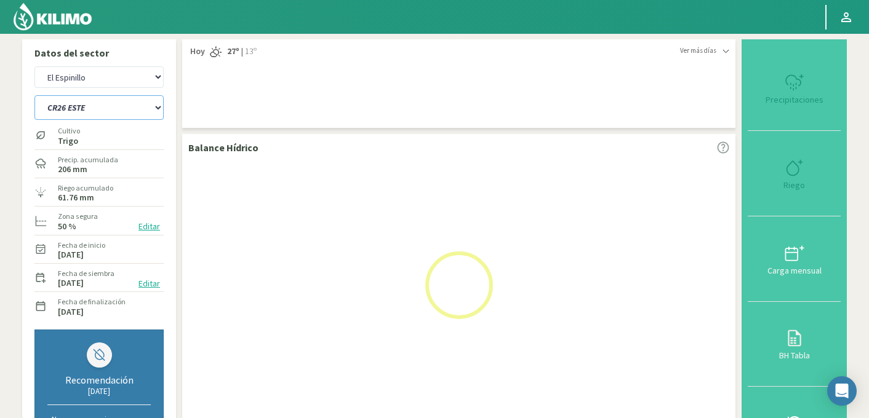
select select "96: Object"
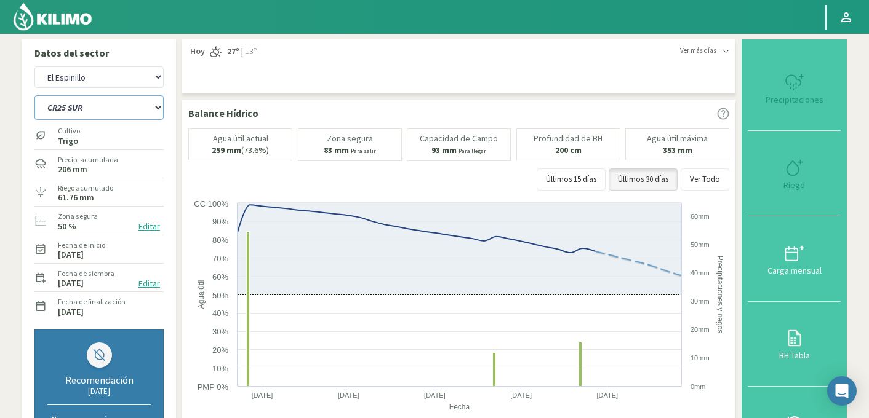
select select "2039: Object"
click at [89, 111] on select "C9 OESTE CR18 ESTE CR18 OESTE CR20 ESTE CR24 NORTE CR25 NORTE CR25 SUR CR26 EST…" at bounding box center [98, 107] width 129 height 25
click at [34, 95] on select "C9 OESTE CR18 ESTE CR18 OESTE CR20 ESTE CR24 NORTE CR25 NORTE CR25 SUR CR26 EST…" at bounding box center [98, 107] width 129 height 25
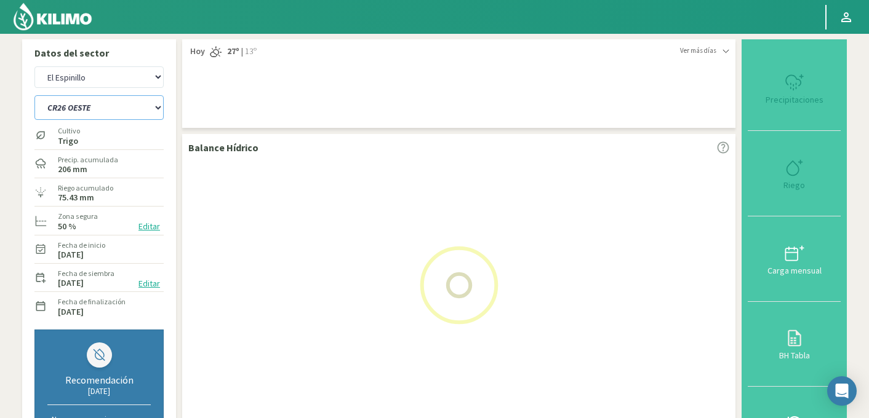
select select "112: Object"
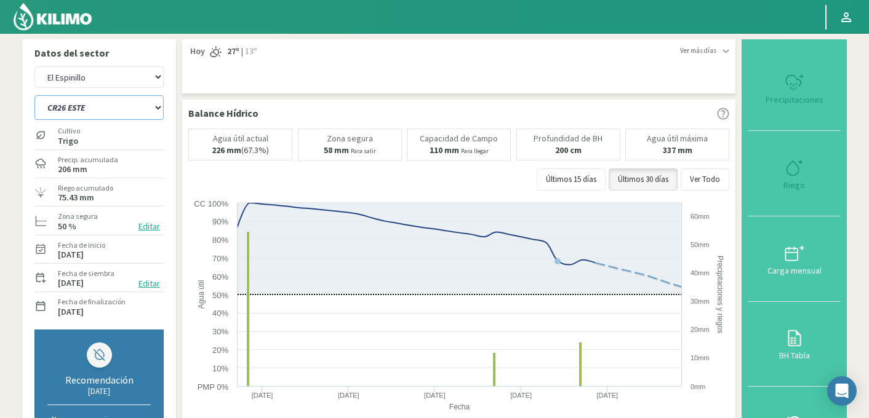
select select "2320: Object"
click at [87, 110] on select "C9 OESTE CR18 ESTE CR18 OESTE CR20 ESTE CR24 NORTE CR25 NORTE CR25 SUR CR26 EST…" at bounding box center [98, 107] width 129 height 25
click at [34, 95] on select "C9 OESTE CR18 ESTE CR18 OESTE CR20 ESTE CR24 NORTE CR25 NORTE CR25 SUR CR26 EST…" at bounding box center [98, 107] width 129 height 25
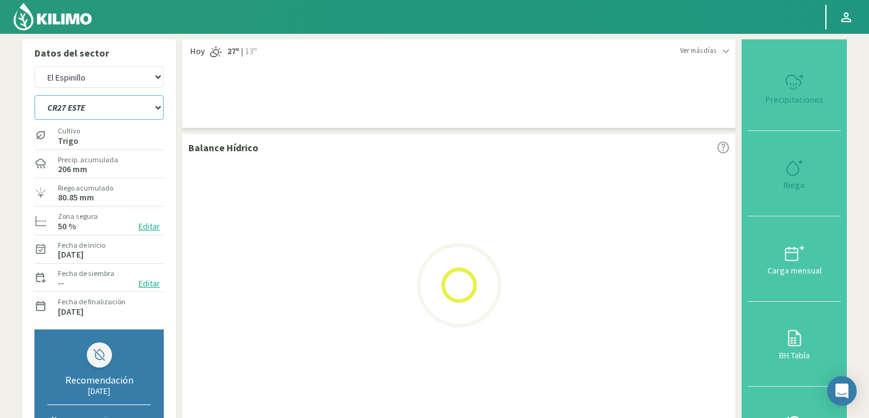
select select "128: Object"
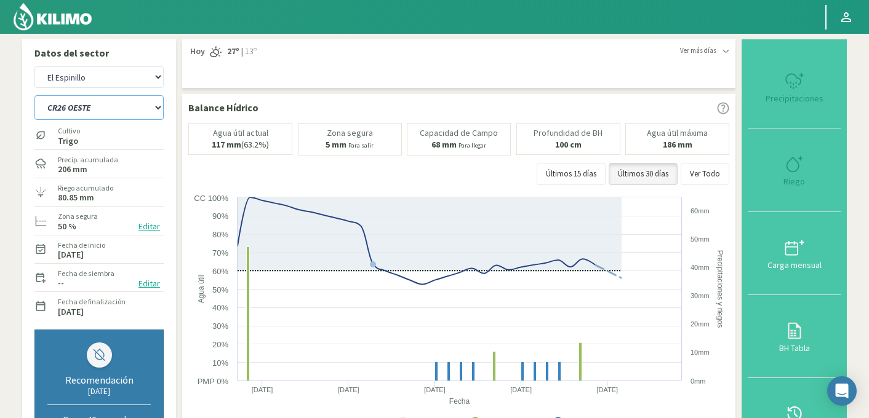
select select "2601: Object"
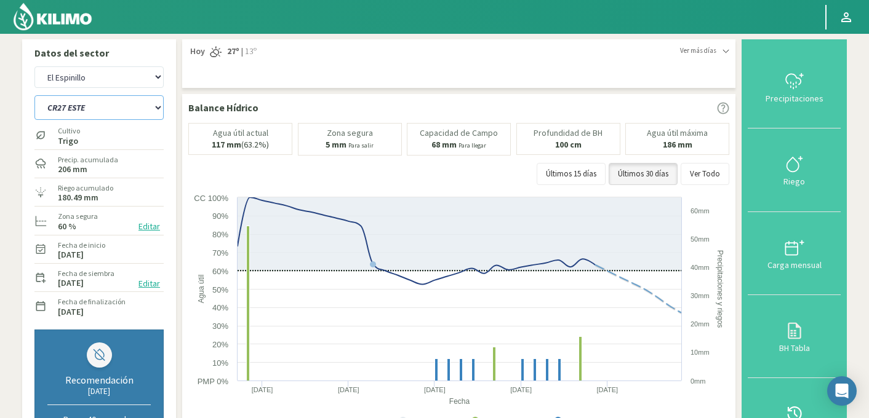
click at [83, 113] on select "C9 OESTE CR18 ESTE CR18 OESTE CR20 ESTE CR24 NORTE CR25 NORTE CR25 SUR CR26 EST…" at bounding box center [98, 107] width 129 height 25
click at [34, 95] on select "C9 OESTE CR18 ESTE CR18 OESTE CR20 ESTE CR24 NORTE CR25 NORTE CR25 SUR CR26 EST…" at bounding box center [98, 107] width 129 height 25
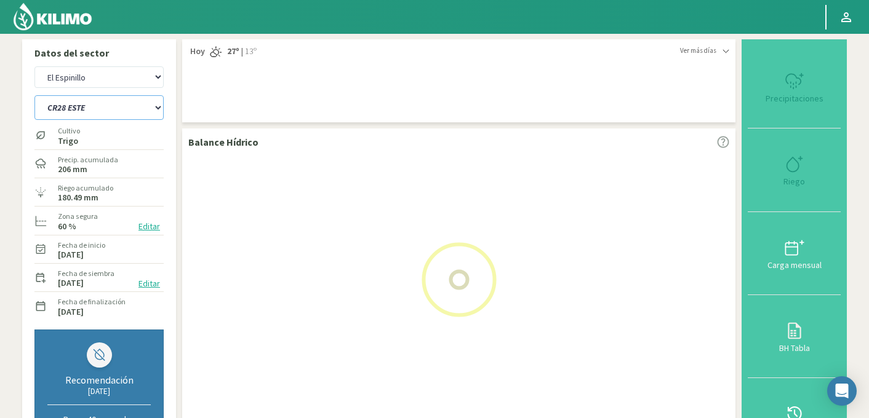
select select "144: Object"
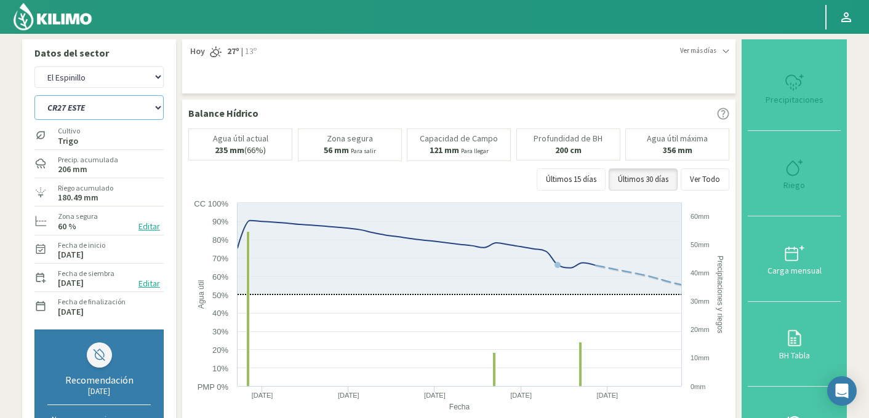
select select "2882: Object"
click at [79, 110] on select "C9 OESTE CR18 ESTE CR18 OESTE CR20 ESTE CR24 NORTE CR25 NORTE CR25 SUR CR26 EST…" at bounding box center [98, 107] width 129 height 25
click at [34, 95] on select "C9 OESTE CR18 ESTE CR18 OESTE CR20 ESTE CR24 NORTE CR25 NORTE CR25 SUR CR26 EST…" at bounding box center [98, 107] width 129 height 25
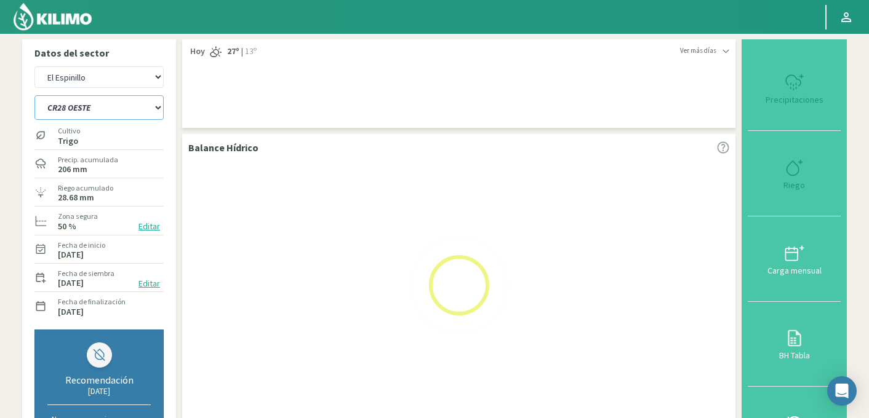
select select "160: Object"
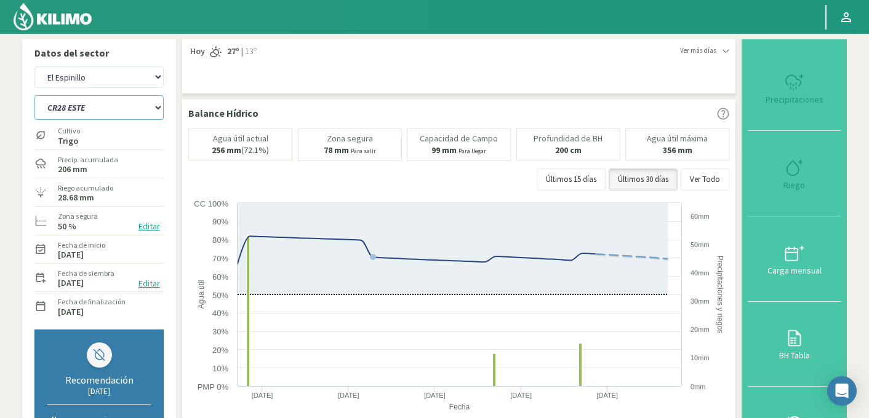
select select "3163: Object"
click at [86, 112] on select "C9 OESTE CR18 ESTE CR18 OESTE CR20 ESTE CR24 NORTE CR25 NORTE CR25 SUR CR26 EST…" at bounding box center [98, 107] width 129 height 25
click at [34, 95] on select "C9 OESTE CR18 ESTE CR18 OESTE CR20 ESTE CR24 NORTE CR25 NORTE CR25 SUR CR26 EST…" at bounding box center [98, 107] width 129 height 25
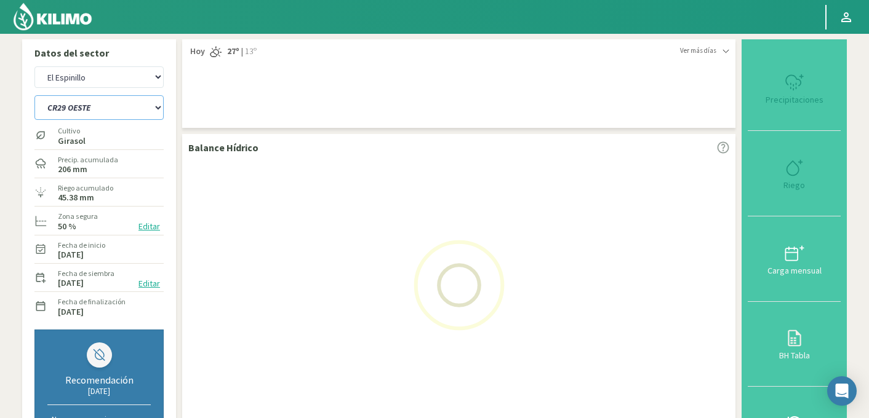
select select "176: Object"
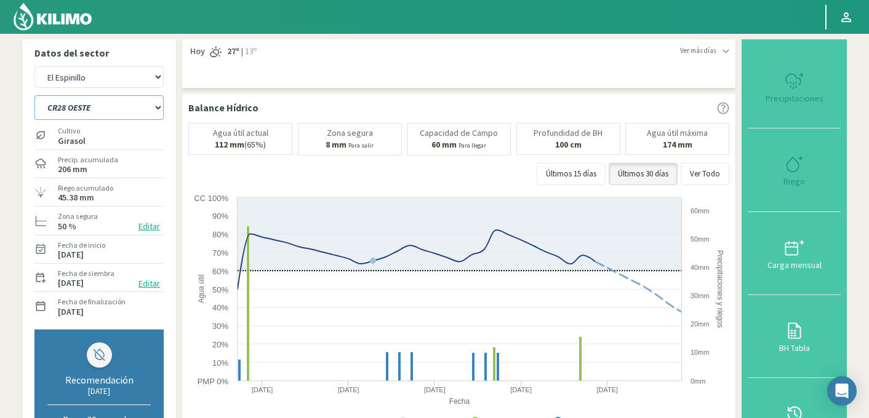
select select "3444: Object"
click at [87, 110] on select "C9 OESTE CR18 ESTE CR18 OESTE CR20 ESTE CR24 NORTE CR25 NORTE CR25 SUR CR26 EST…" at bounding box center [98, 107] width 129 height 25
click at [34, 95] on select "C9 OESTE CR18 ESTE CR18 OESTE CR20 ESTE CR24 NORTE CR25 NORTE CR25 SUR CR26 EST…" at bounding box center [98, 107] width 129 height 25
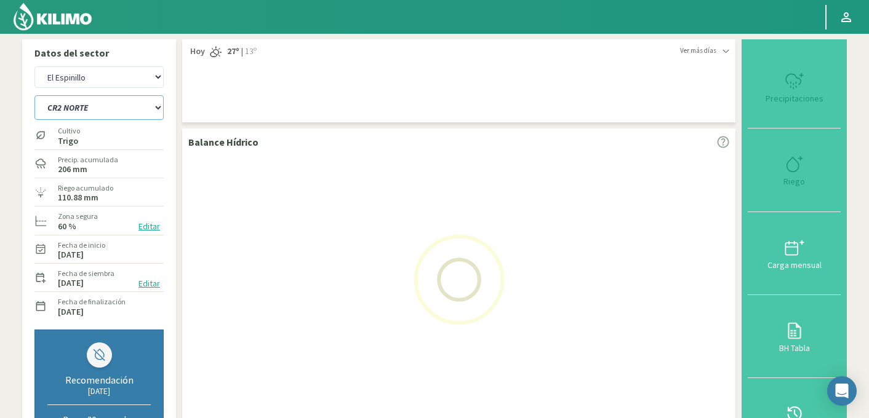
select select "192: Object"
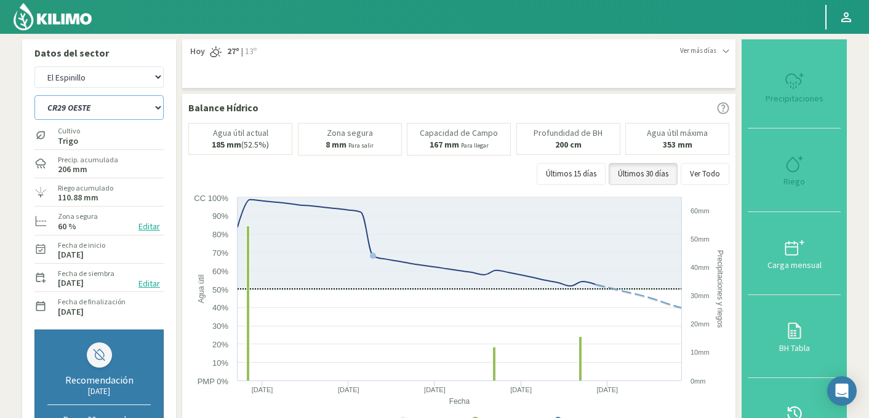
select select "3725: Object"
click at [95, 113] on select "C9 OESTE CR18 ESTE CR18 OESTE CR20 ESTE CR24 NORTE CR25 NORTE CR25 SUR CR26 EST…" at bounding box center [98, 107] width 129 height 25
click at [34, 95] on select "C9 OESTE CR18 ESTE CR18 OESTE CR20 ESTE CR24 NORTE CR25 NORTE CR25 SUR CR26 EST…" at bounding box center [98, 107] width 129 height 25
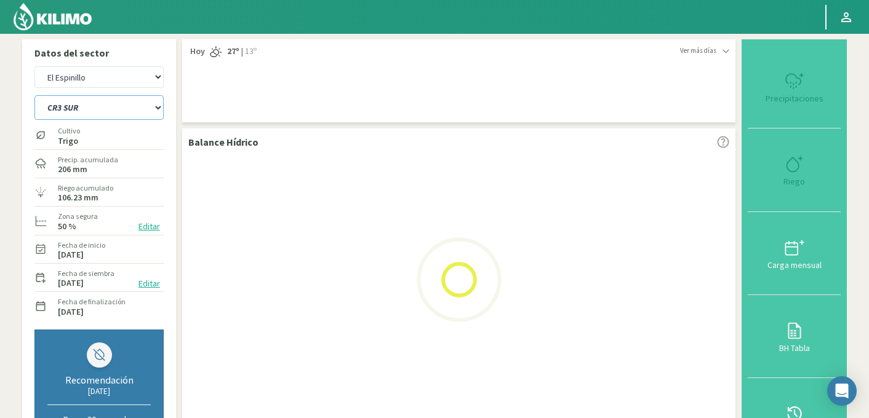
select select "208: Object"
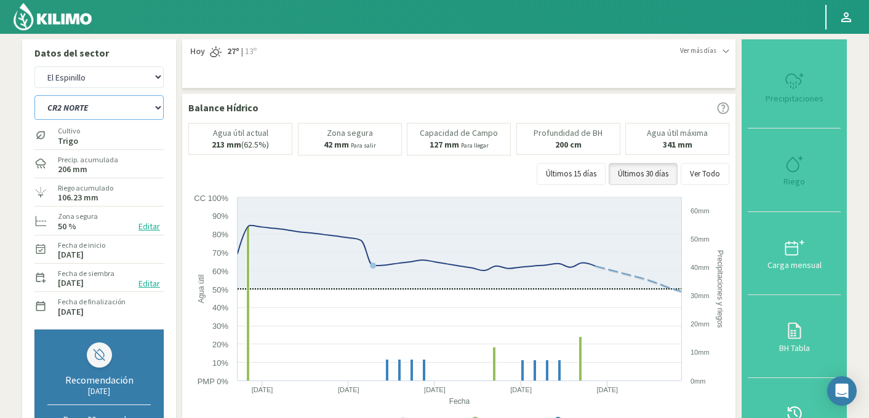
select select "4006: Object"
select select "224: Object"
